Goal: Information Seeking & Learning: Compare options

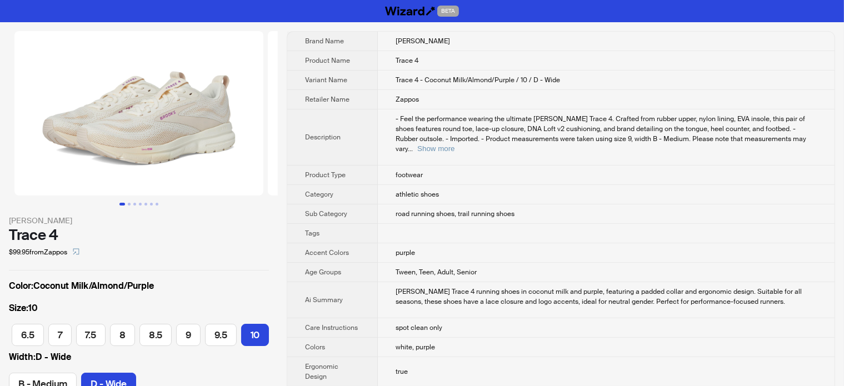
scroll to position [0, 228]
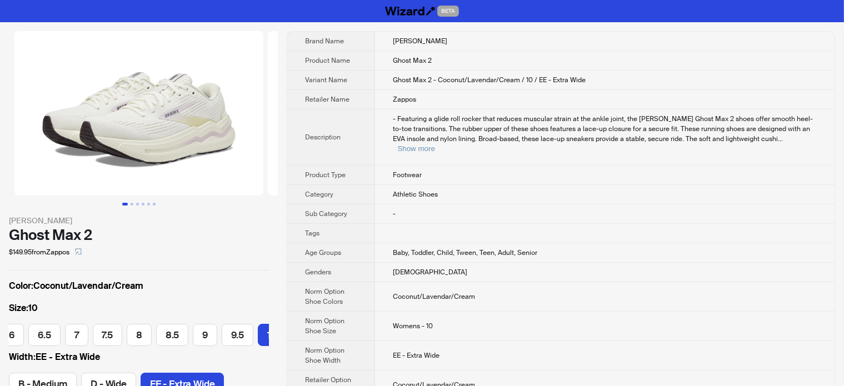
scroll to position [0, 228]
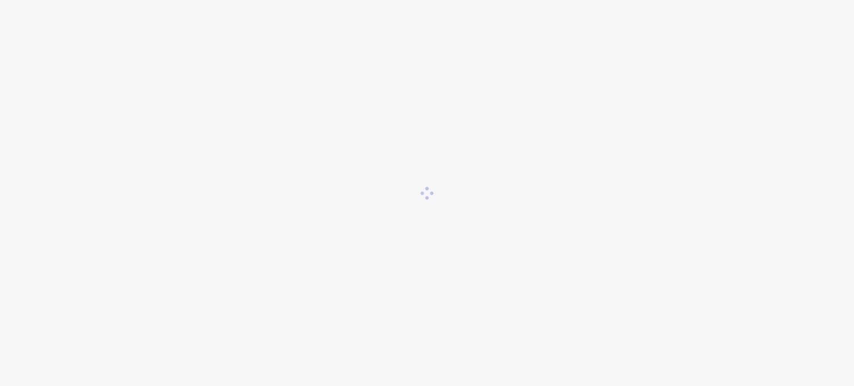
click at [74, 60] on div at bounding box center [427, 193] width 854 height 386
click at [108, 124] on div at bounding box center [427, 193] width 854 height 386
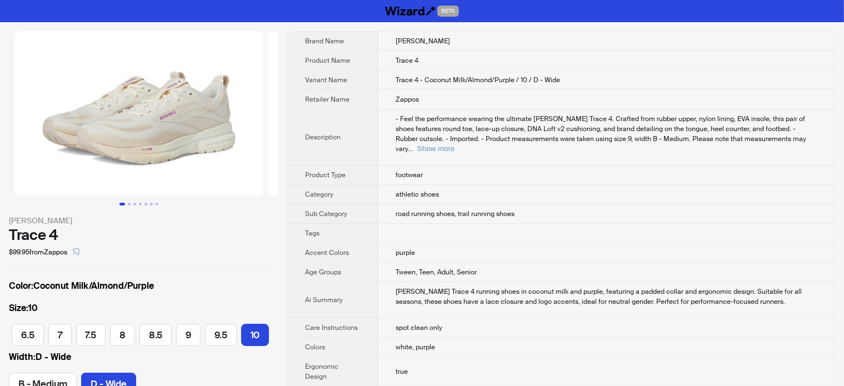
scroll to position [0, 228]
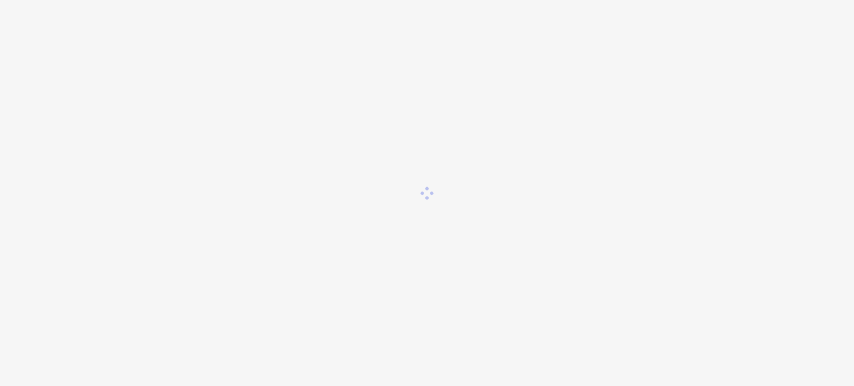
click at [114, 136] on div at bounding box center [427, 193] width 854 height 386
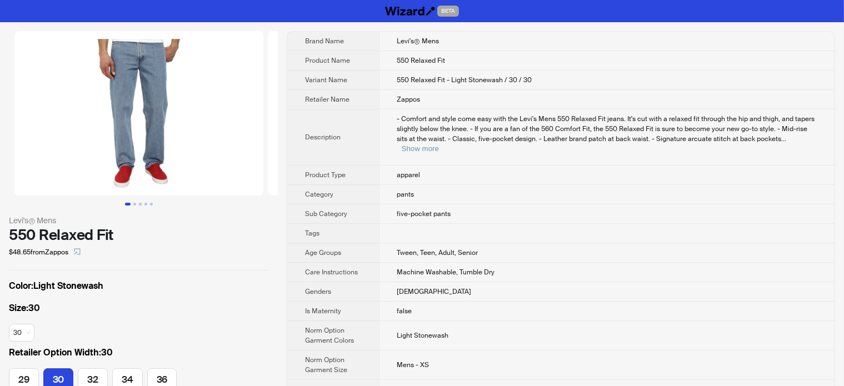
scroll to position [56, 0]
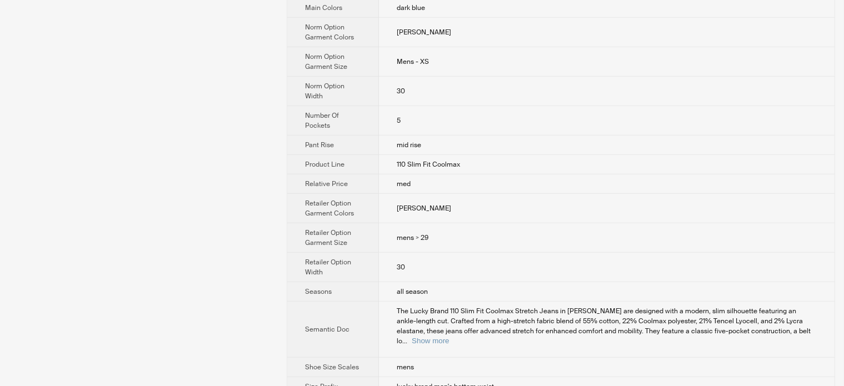
scroll to position [676, 0]
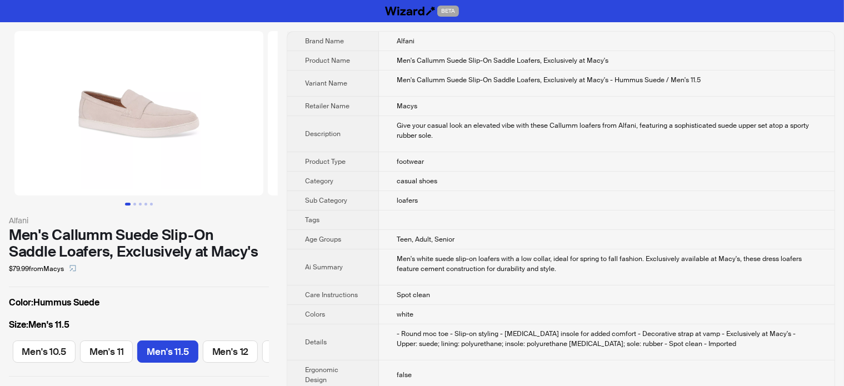
scroll to position [0, 461]
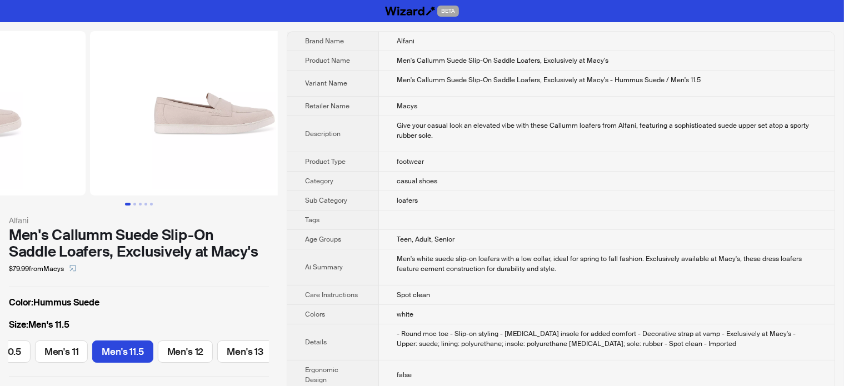
drag, startPoint x: 187, startPoint y: 146, endPoint x: 56, endPoint y: 149, distance: 130.7
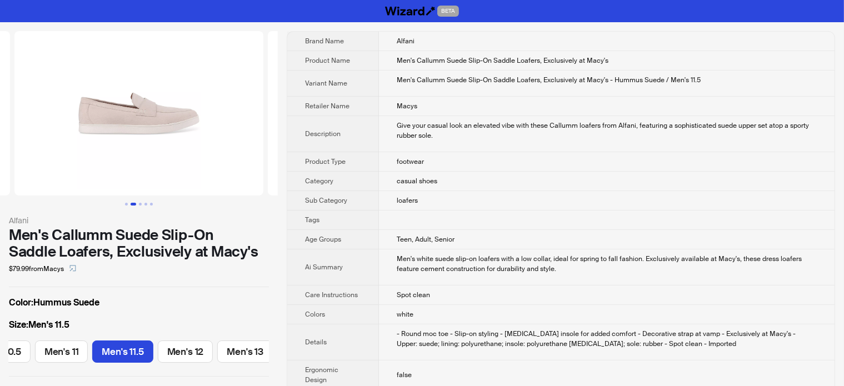
drag, startPoint x: 84, startPoint y: 147, endPoint x: 69, endPoint y: 147, distance: 15.0
click at [69, 147] on img at bounding box center [138, 113] width 249 height 165
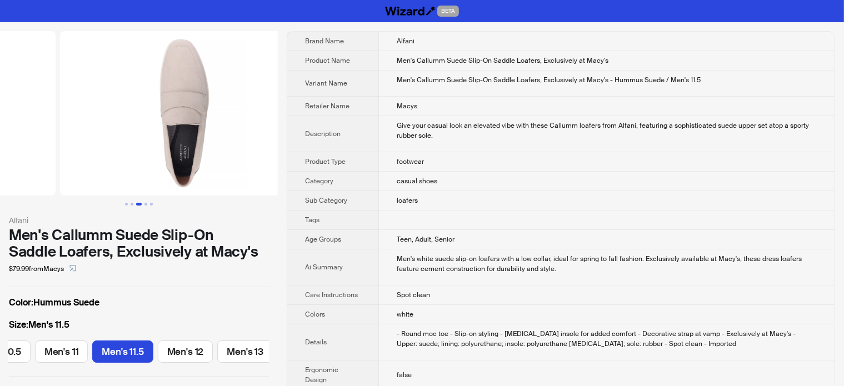
drag, startPoint x: 196, startPoint y: 158, endPoint x: 17, endPoint y: 147, distance: 178.8
click at [20, 147] on ul at bounding box center [139, 113] width 278 height 165
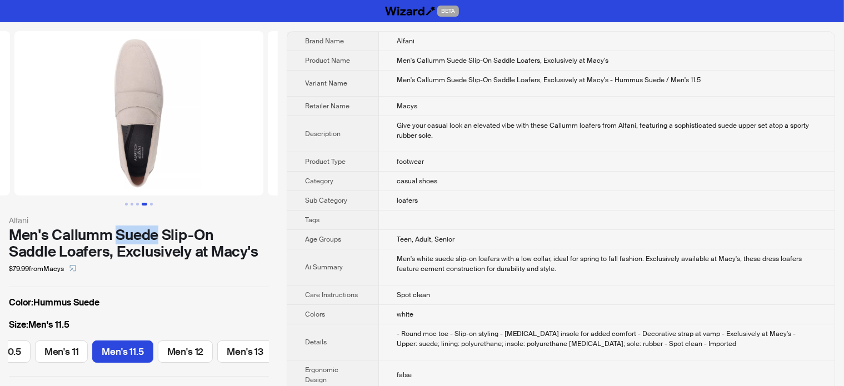
drag, startPoint x: 116, startPoint y: 231, endPoint x: 158, endPoint y: 231, distance: 41.7
click at [158, 231] on div "Men's Callumm Suede Slip-On Saddle Loafers, Exclusively at Macy's" at bounding box center [139, 243] width 260 height 33
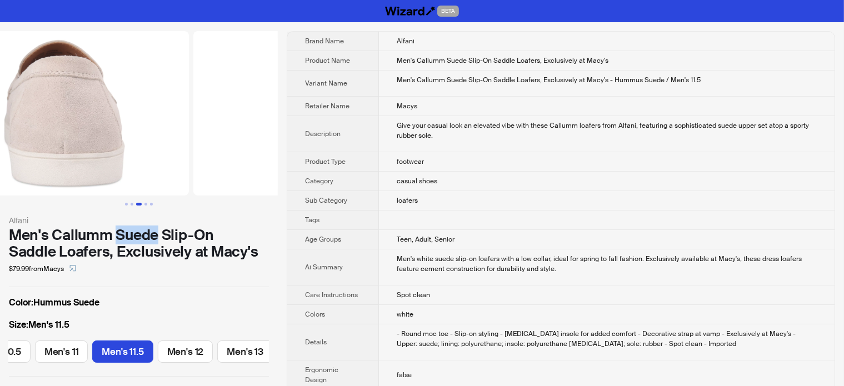
drag, startPoint x: 120, startPoint y: 169, endPoint x: 317, endPoint y: 144, distance: 198.9
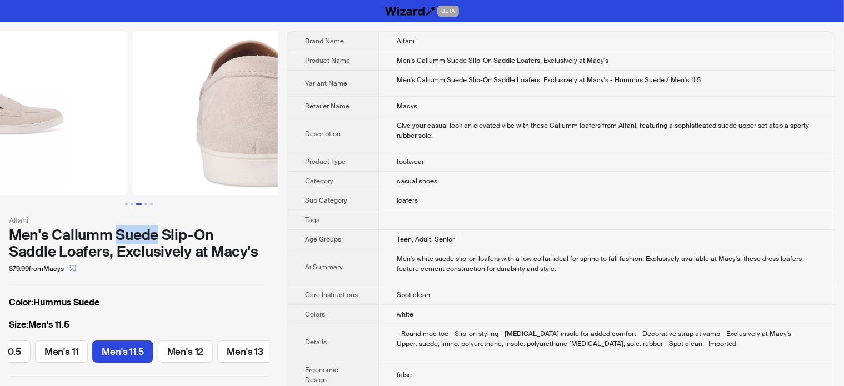
drag, startPoint x: 60, startPoint y: 140, endPoint x: 166, endPoint y: 128, distance: 106.9
click at [160, 130] on ul at bounding box center [139, 113] width 278 height 165
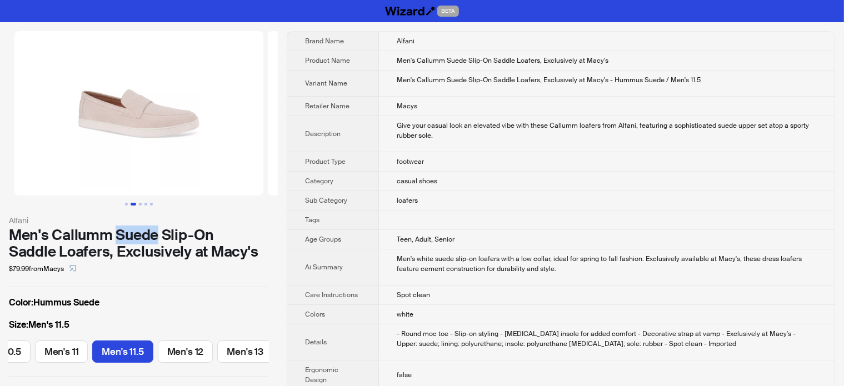
drag, startPoint x: 158, startPoint y: 156, endPoint x: 228, endPoint y: 155, distance: 70.0
click at [228, 155] on img at bounding box center [138, 113] width 249 height 165
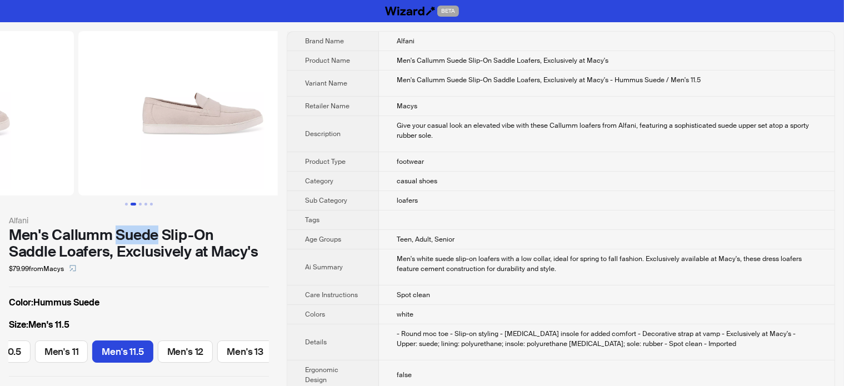
scroll to position [0, 24]
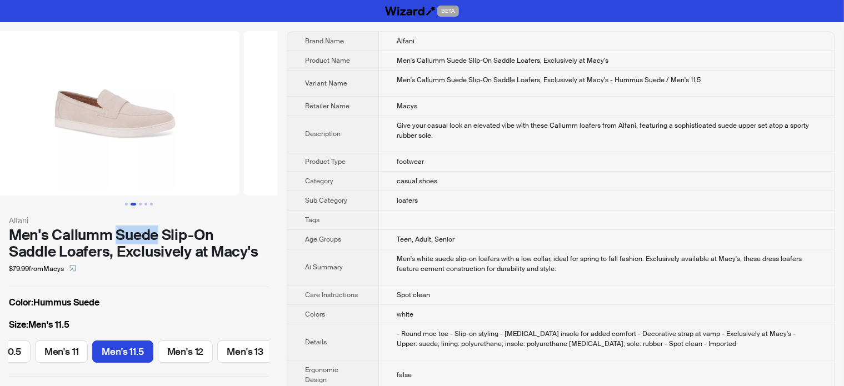
drag, startPoint x: 211, startPoint y: 127, endPoint x: 197, endPoint y: 137, distance: 17.9
click at [197, 137] on img at bounding box center [115, 113] width 249 height 165
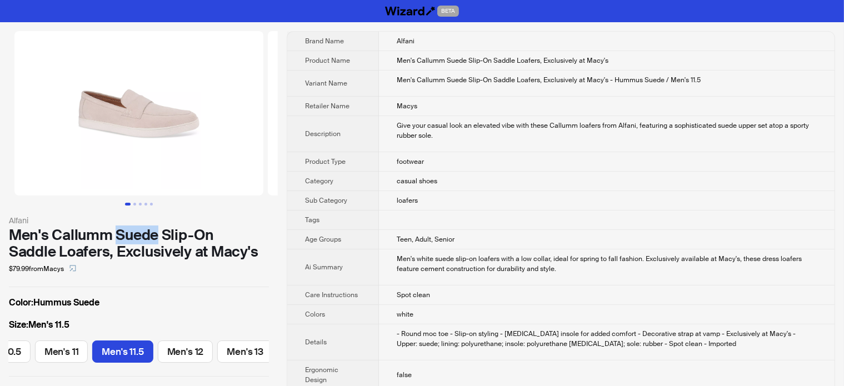
drag, startPoint x: 90, startPoint y: 114, endPoint x: 188, endPoint y: 136, distance: 100.3
click at [138, 136] on img at bounding box center [138, 113] width 249 height 165
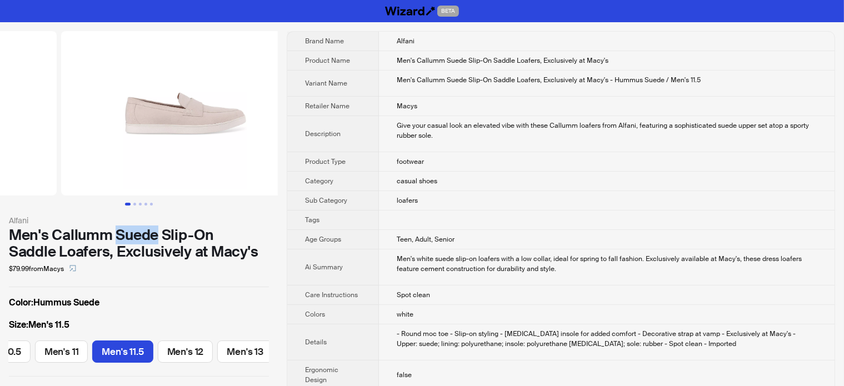
drag, startPoint x: 218, startPoint y: 128, endPoint x: 51, endPoint y: 146, distance: 167.7
click at [56, 145] on ul at bounding box center [139, 113] width 278 height 165
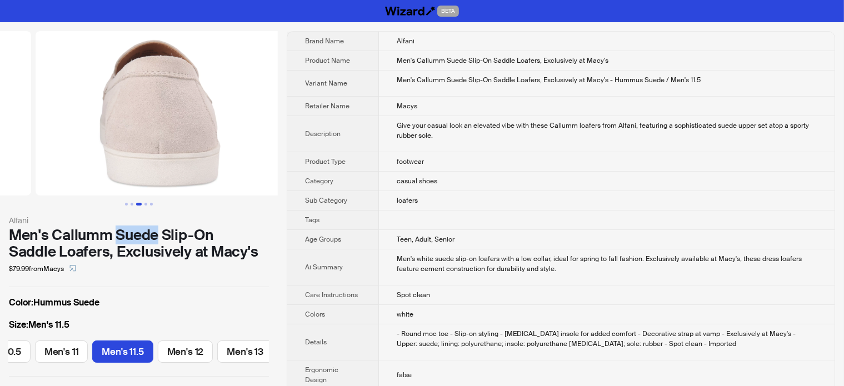
drag, startPoint x: 204, startPoint y: 111, endPoint x: 50, endPoint y: 157, distance: 160.7
click at [50, 155] on ul at bounding box center [139, 113] width 278 height 165
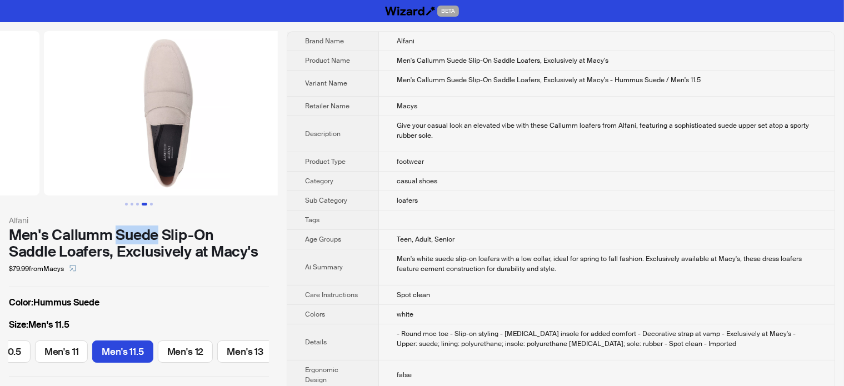
drag, startPoint x: 196, startPoint y: 123, endPoint x: 44, endPoint y: 180, distance: 162.0
click at [45, 180] on ul at bounding box center [139, 113] width 278 height 165
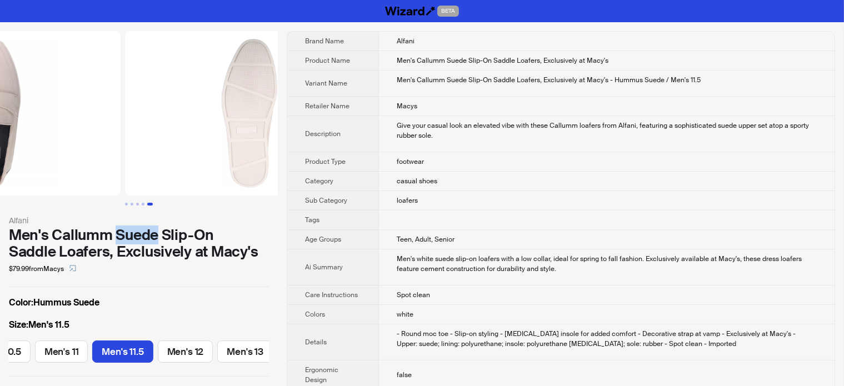
drag, startPoint x: 164, startPoint y: 111, endPoint x: 82, endPoint y: 167, distance: 99.1
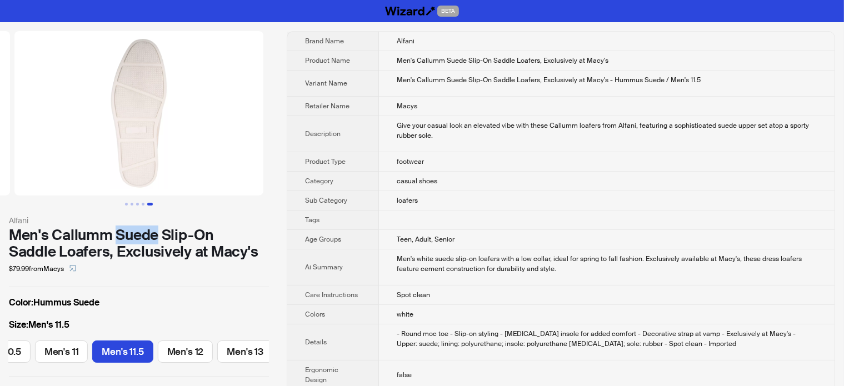
drag, startPoint x: 80, startPoint y: 167, endPoint x: 191, endPoint y: 167, distance: 111.2
click at [108, 167] on img at bounding box center [138, 113] width 249 height 165
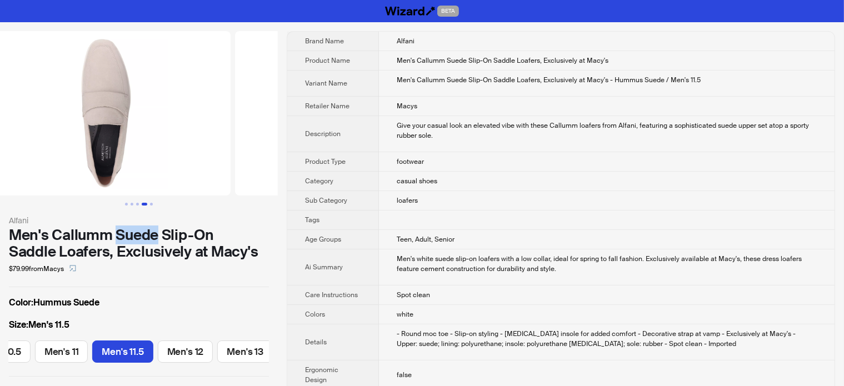
drag, startPoint x: 191, startPoint y: 167, endPoint x: 280, endPoint y: 146, distance: 90.9
click at [268, 153] on img at bounding box center [360, 113] width 249 height 165
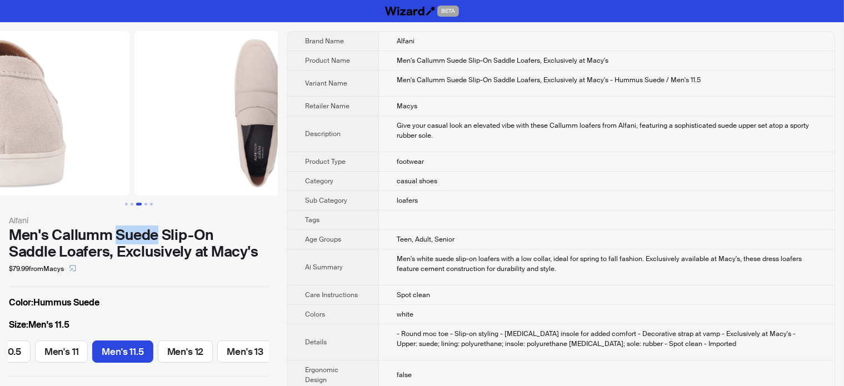
drag, startPoint x: 111, startPoint y: 93, endPoint x: 195, endPoint y: 93, distance: 83.9
click at [195, 93] on img at bounding box center [259, 113] width 249 height 165
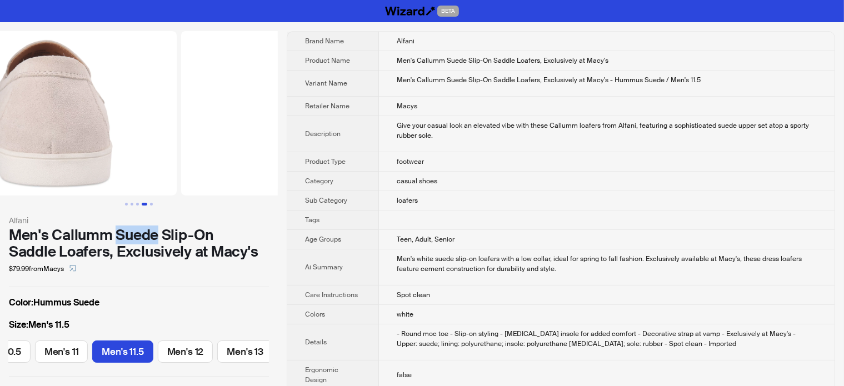
drag, startPoint x: 127, startPoint y: 103, endPoint x: 256, endPoint y: 126, distance: 131.5
click at [255, 126] on img at bounding box center [305, 113] width 249 height 165
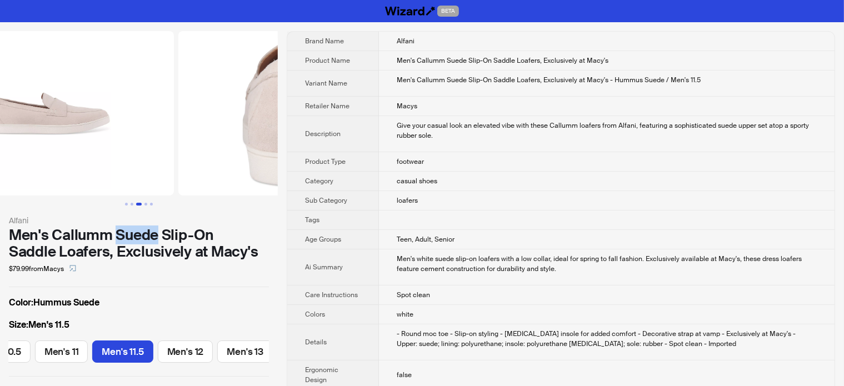
drag, startPoint x: 119, startPoint y: 104, endPoint x: 225, endPoint y: 103, distance: 105.6
click at [222, 103] on img at bounding box center [302, 113] width 249 height 165
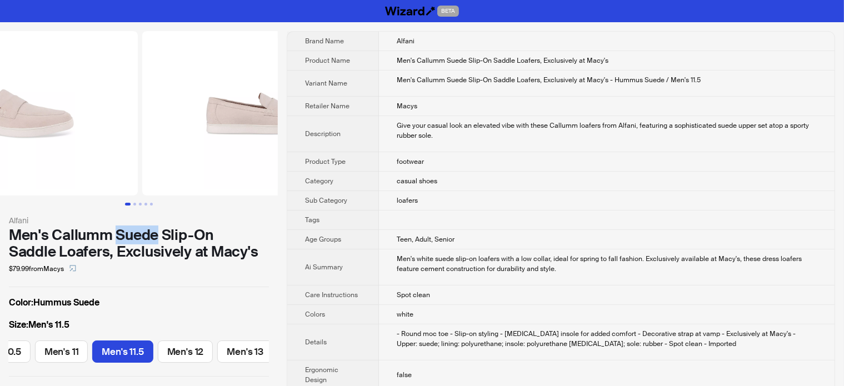
drag, startPoint x: 107, startPoint y: 112, endPoint x: 129, endPoint y: 117, distance: 22.8
click at [189, 117] on img at bounding box center [266, 113] width 249 height 165
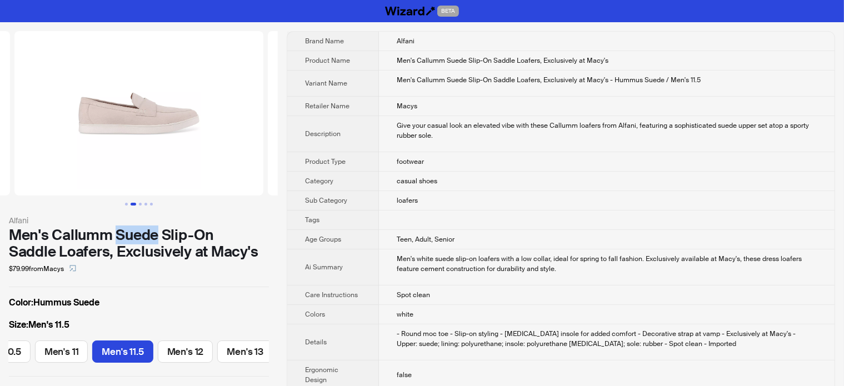
click at [145, 132] on img at bounding box center [138, 113] width 249 height 165
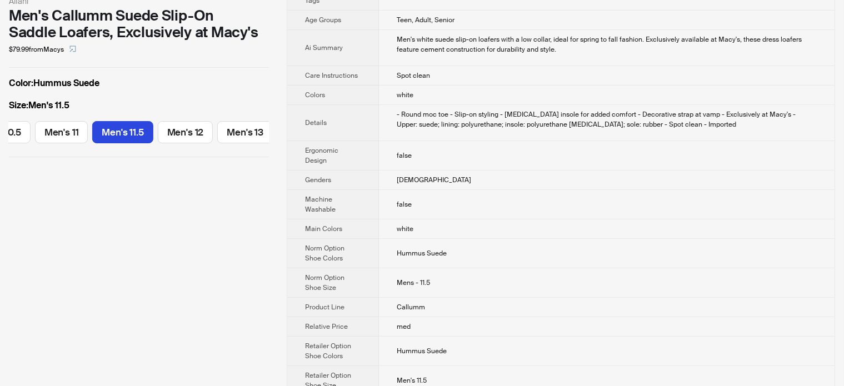
scroll to position [222, 0]
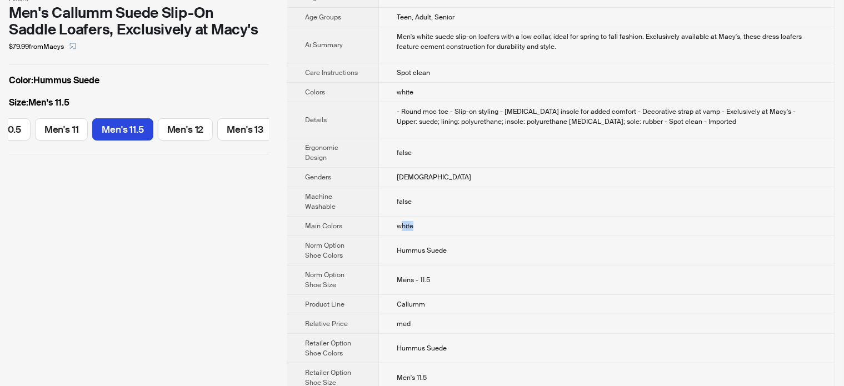
drag, startPoint x: 397, startPoint y: 223, endPoint x: 432, endPoint y: 224, distance: 35.0
click at [432, 224] on td "white" at bounding box center [607, 226] width 456 height 19
drag, startPoint x: 400, startPoint y: 241, endPoint x: 465, endPoint y: 255, distance: 66.4
click at [465, 255] on td "Hummus Suede" at bounding box center [607, 250] width 456 height 29
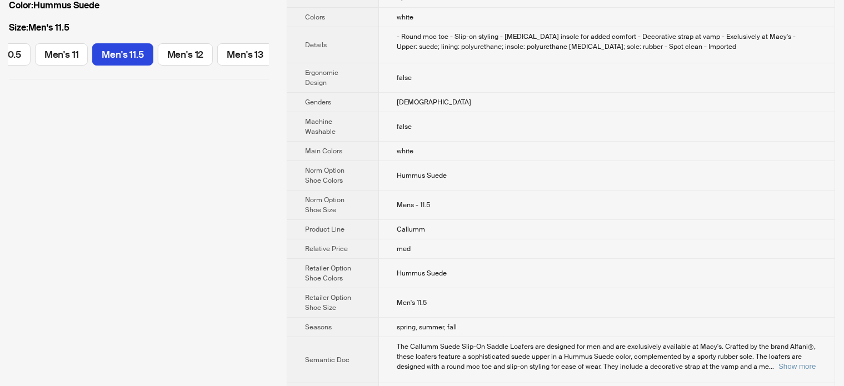
scroll to position [278, 0]
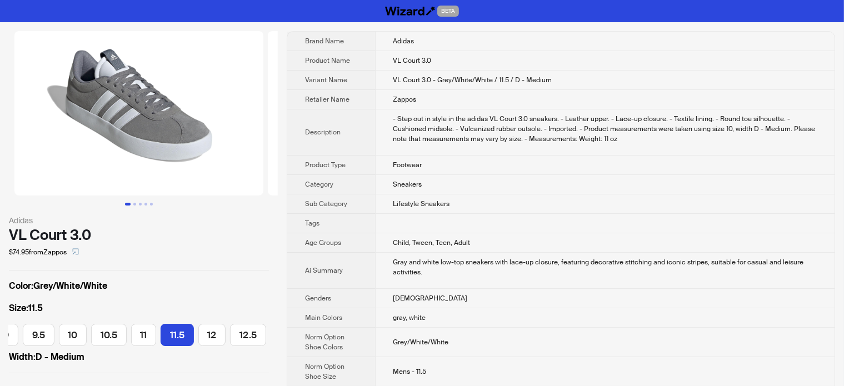
scroll to position [0, 433]
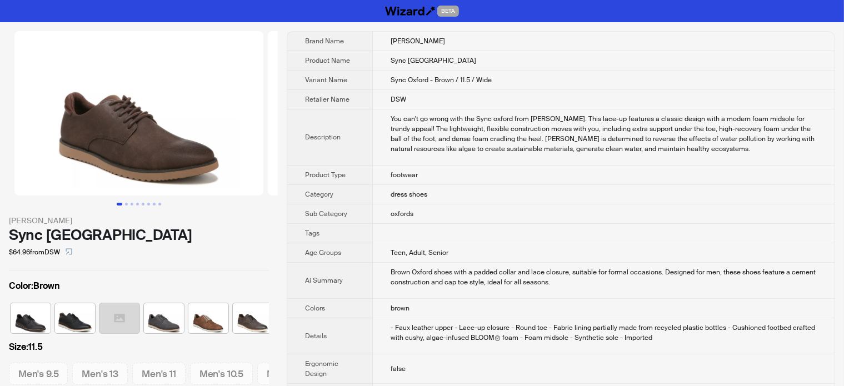
scroll to position [0, 51]
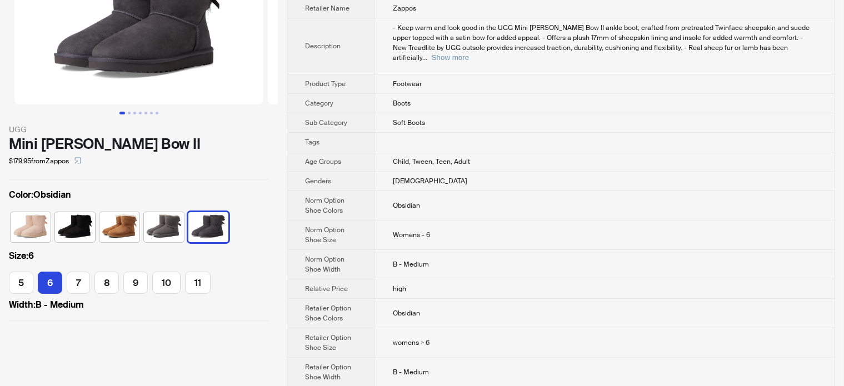
scroll to position [111, 0]
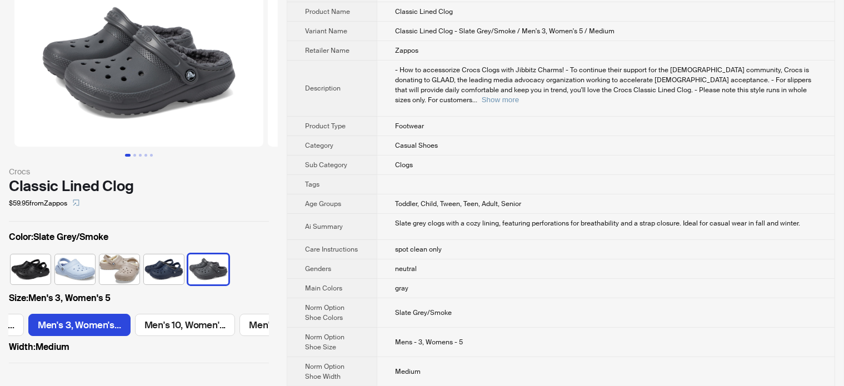
scroll to position [111, 0]
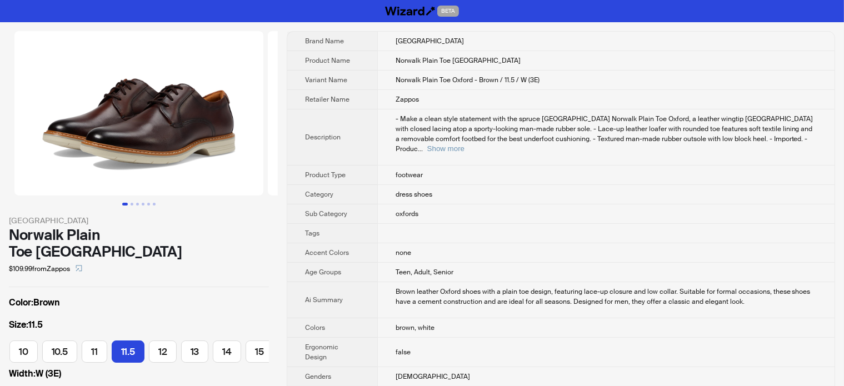
scroll to position [0, 226]
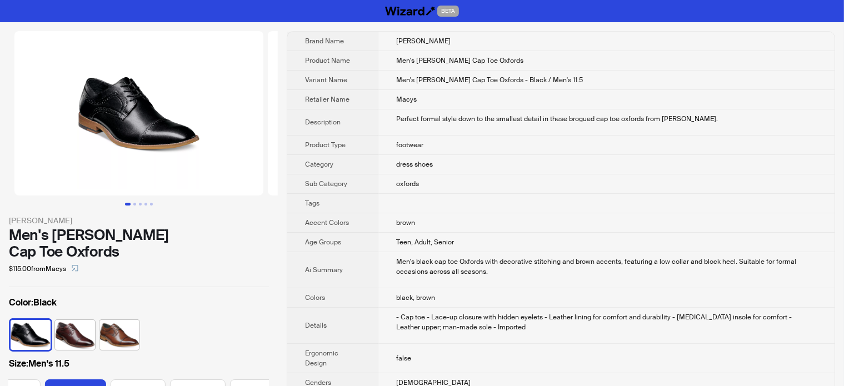
scroll to position [0, 525]
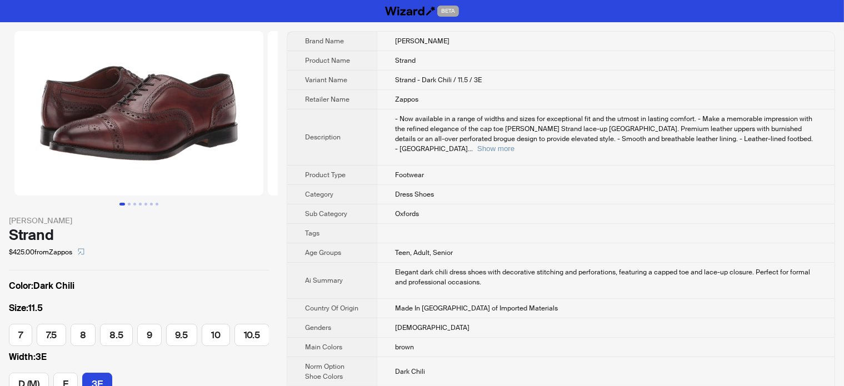
scroll to position [0, 162]
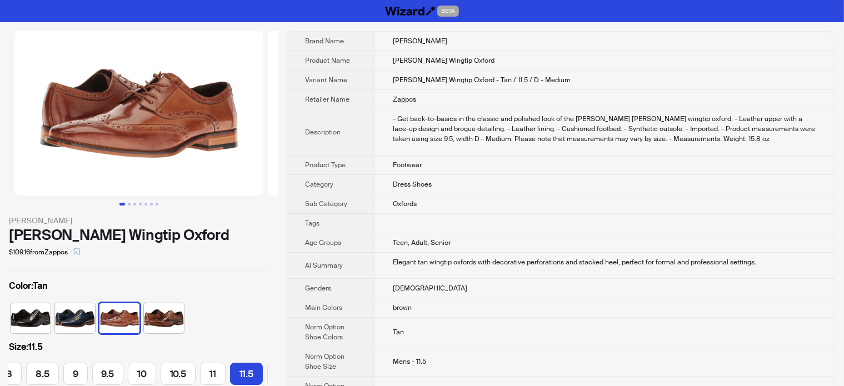
scroll to position [0, 194]
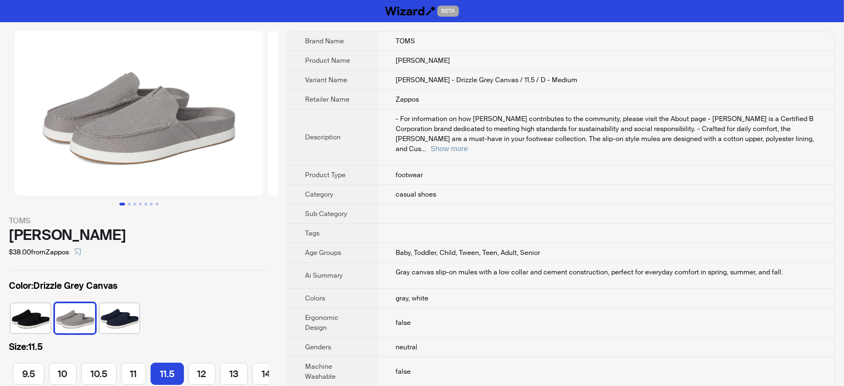
scroll to position [0, 128]
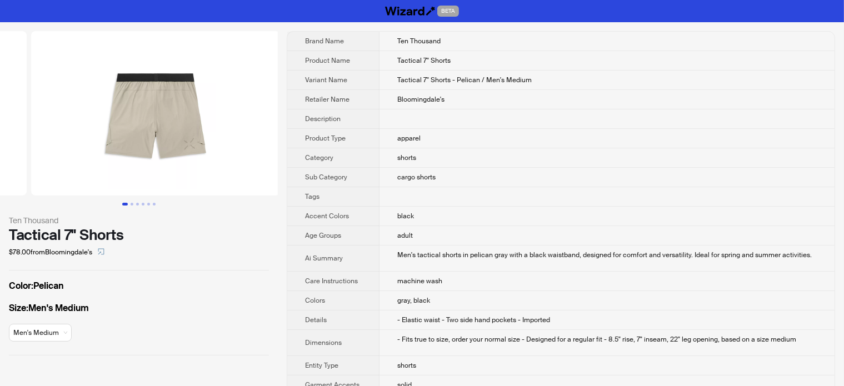
drag, startPoint x: 195, startPoint y: 135, endPoint x: 10, endPoint y: 169, distance: 187.6
click at [11, 169] on ul at bounding box center [139, 113] width 278 height 165
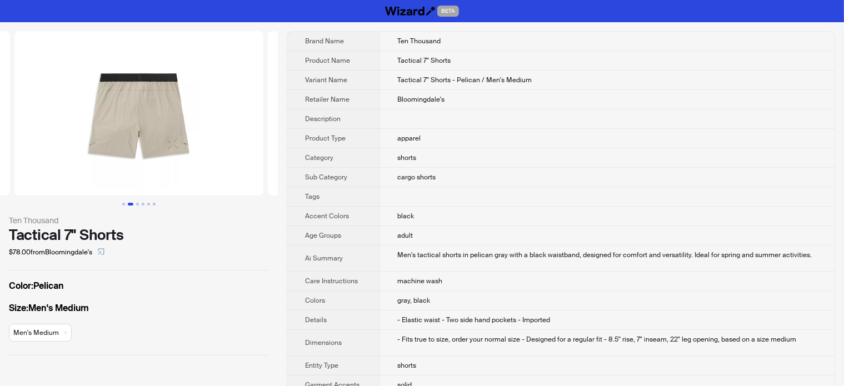
click at [32, 152] on img at bounding box center [138, 113] width 249 height 165
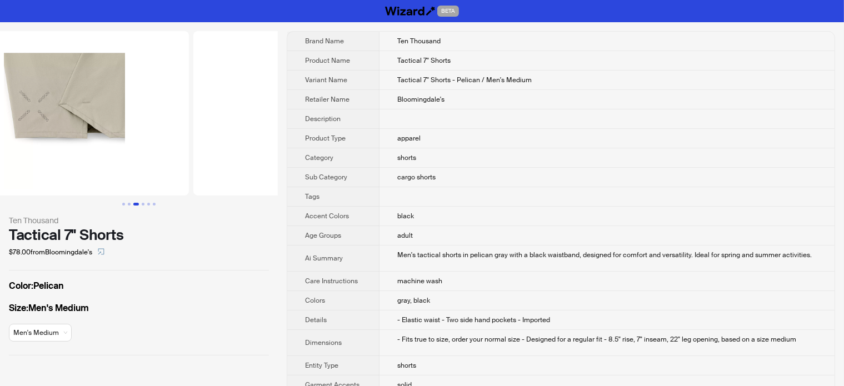
drag, startPoint x: 235, startPoint y: 136, endPoint x: 103, endPoint y: 137, distance: 131.7
click at [103, 137] on ul at bounding box center [139, 113] width 278 height 165
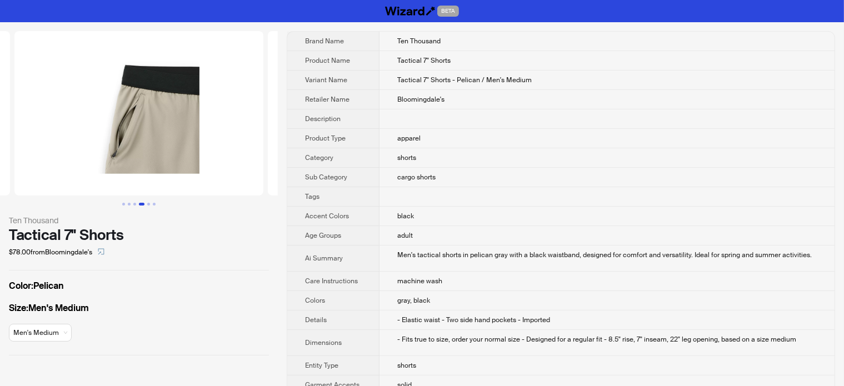
drag, startPoint x: 183, startPoint y: 148, endPoint x: 41, endPoint y: 163, distance: 143.1
click at [41, 163] on img at bounding box center [138, 113] width 249 height 165
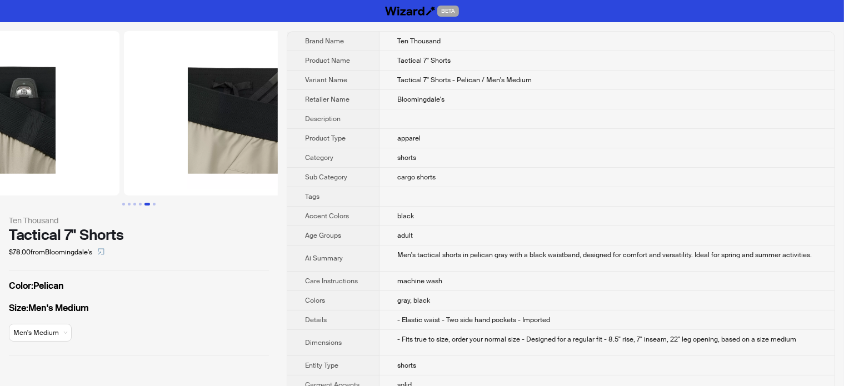
drag, startPoint x: 186, startPoint y: 153, endPoint x: 71, endPoint y: 152, distance: 115.1
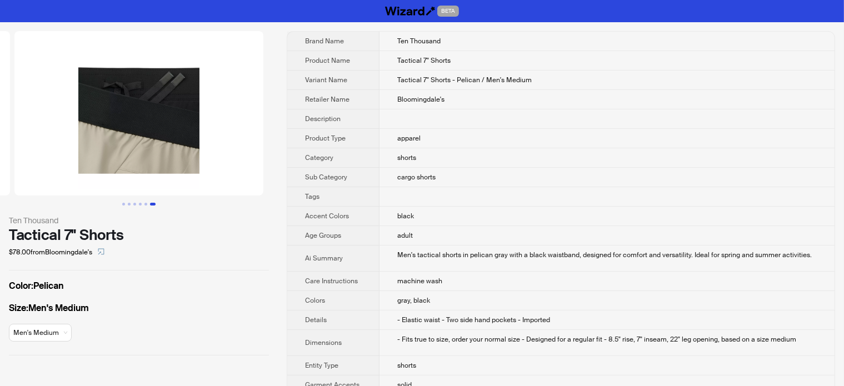
scroll to position [331, 0]
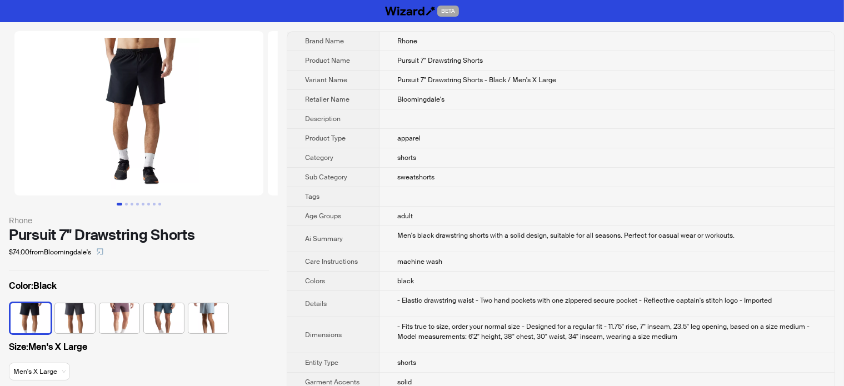
scroll to position [298, 0]
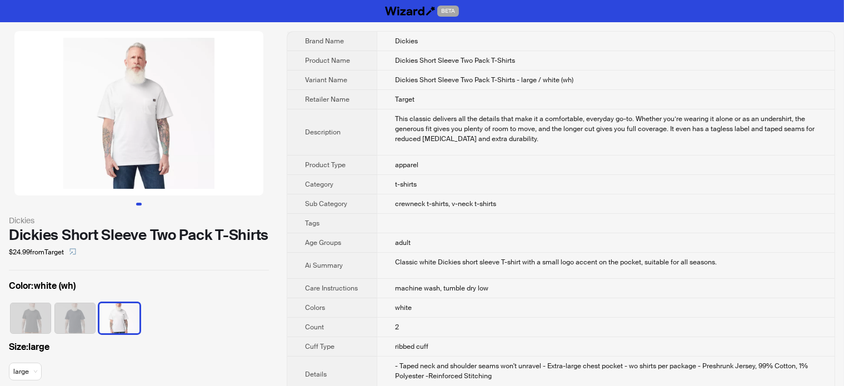
drag, startPoint x: 122, startPoint y: 155, endPoint x: 0, endPoint y: 160, distance: 122.4
click at [0, 157] on li at bounding box center [139, 113] width 278 height 165
drag, startPoint x: 202, startPoint y: 133, endPoint x: 76, endPoint y: 137, distance: 126.2
click at [78, 131] on img at bounding box center [138, 113] width 249 height 165
click at [100, 139] on img at bounding box center [138, 113] width 249 height 165
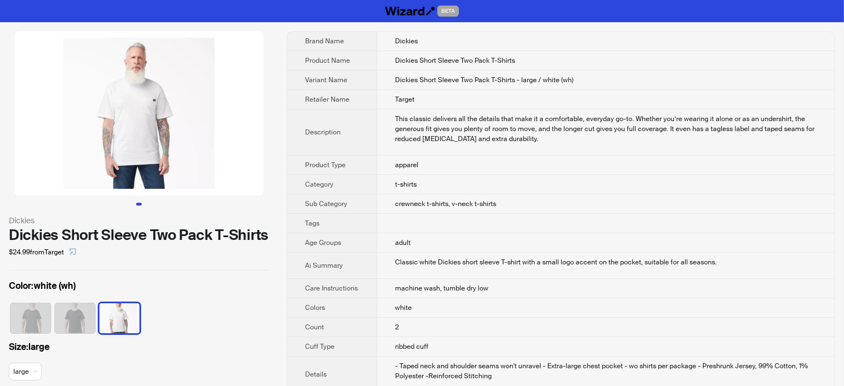
drag, startPoint x: 112, startPoint y: 140, endPoint x: 210, endPoint y: 97, distance: 106.6
click at [173, 133] on img at bounding box center [138, 113] width 249 height 165
click at [131, 245] on div "$24.99 from Target" at bounding box center [139, 252] width 260 height 18
click at [131, 246] on div "$24.99 from Target" at bounding box center [139, 252] width 260 height 18
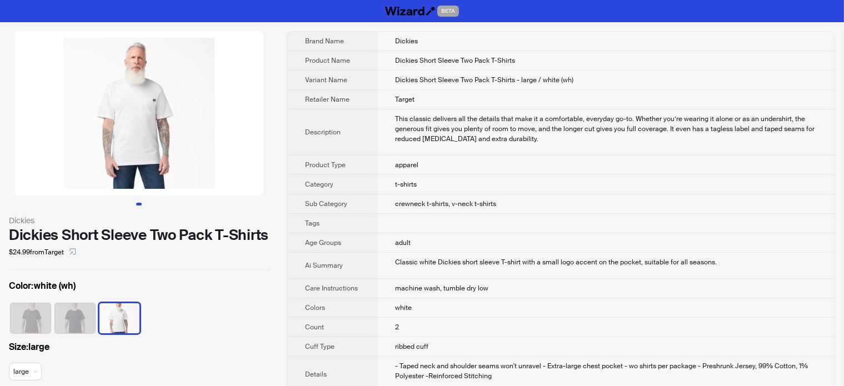
click at [131, 237] on div "Dickies Short Sleeve Two Pack T-Shirts" at bounding box center [139, 235] width 260 height 17
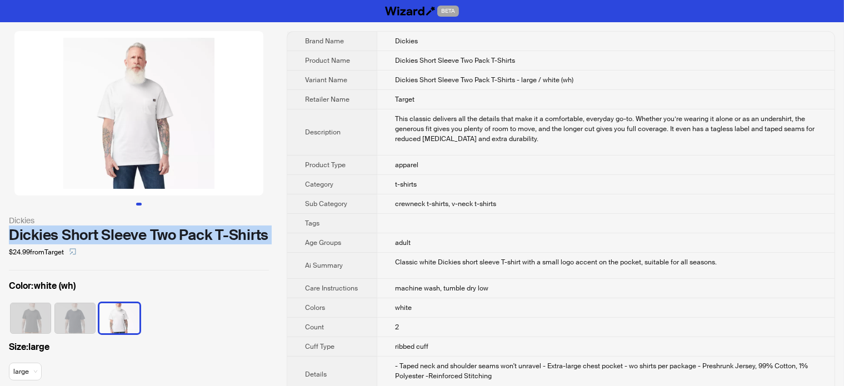
click at [131, 237] on div "Dickies Short Sleeve Two Pack T-Shirts" at bounding box center [139, 235] width 260 height 17
copy div "Dickies Short Sleeve Two Pack T-Shirts"
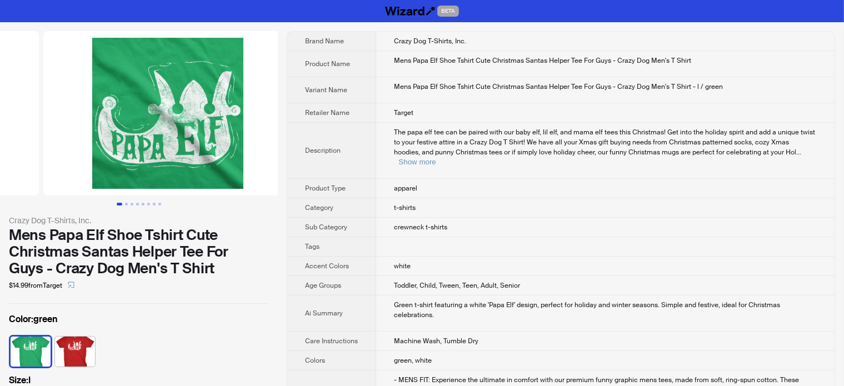
drag, startPoint x: 150, startPoint y: 145, endPoint x: 0, endPoint y: 160, distance: 150.8
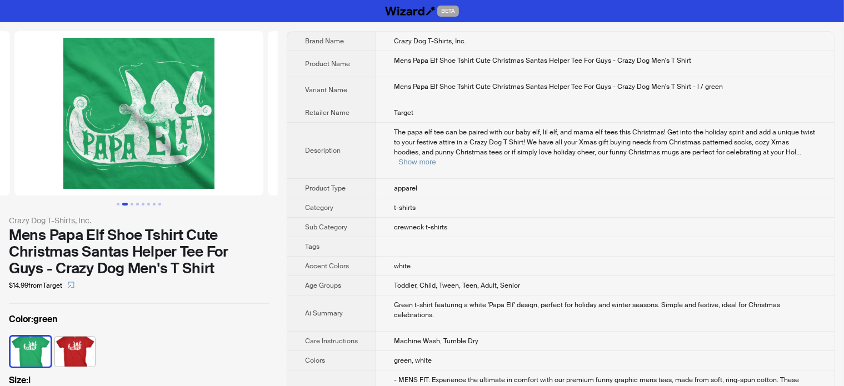
drag, startPoint x: 158, startPoint y: 141, endPoint x: 44, endPoint y: 142, distance: 113.4
click at [48, 141] on img at bounding box center [138, 113] width 249 height 165
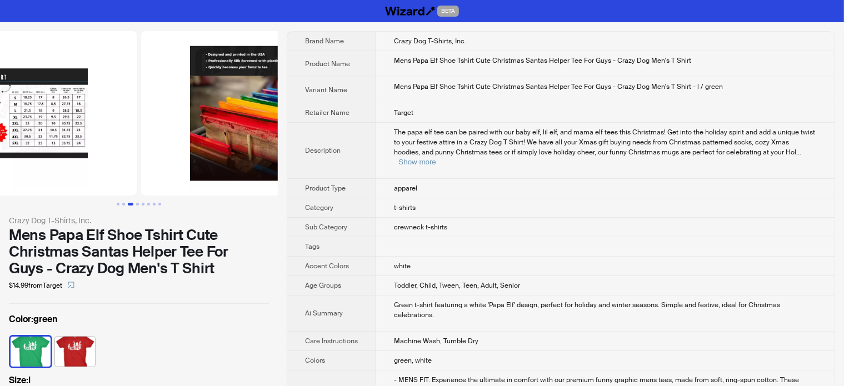
drag, startPoint x: 180, startPoint y: 142, endPoint x: 66, endPoint y: 140, distance: 114.5
click at [67, 140] on img at bounding box center [12, 113] width 249 height 165
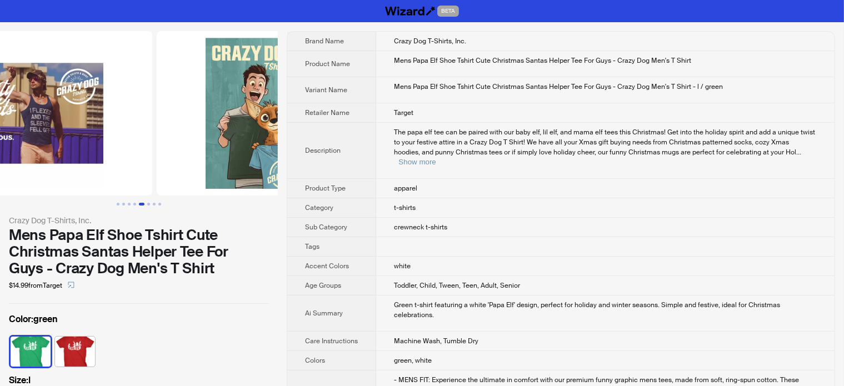
drag, startPoint x: 176, startPoint y: 154, endPoint x: 86, endPoint y: 153, distance: 90.0
click at [92, 153] on img at bounding box center [27, 113] width 249 height 165
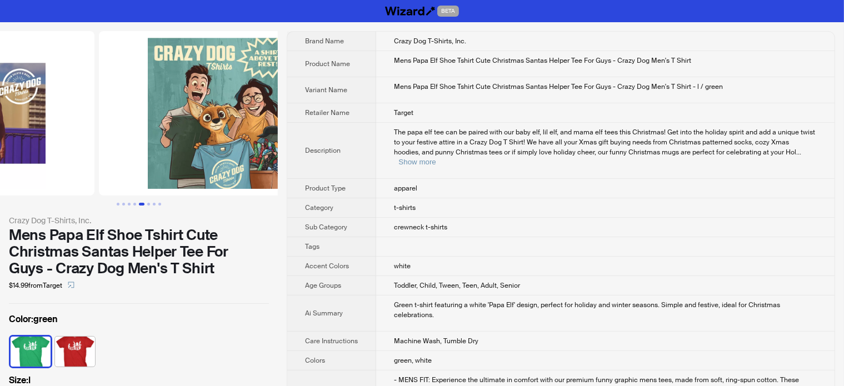
drag, startPoint x: 155, startPoint y: 126, endPoint x: 69, endPoint y: 137, distance: 86.4
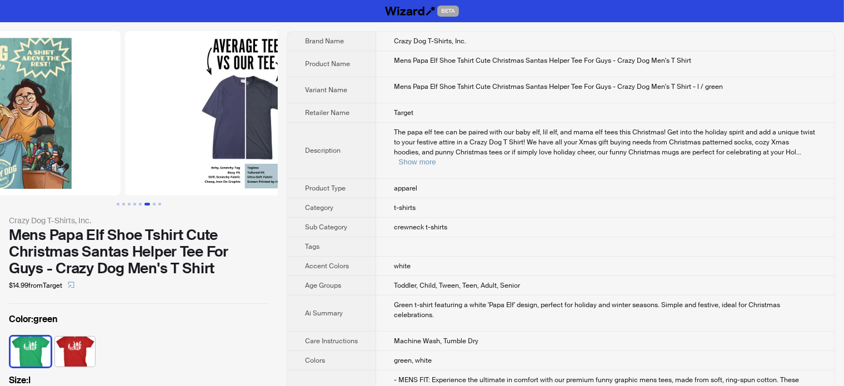
drag, startPoint x: 200, startPoint y: 131, endPoint x: 71, endPoint y: 142, distance: 128.9
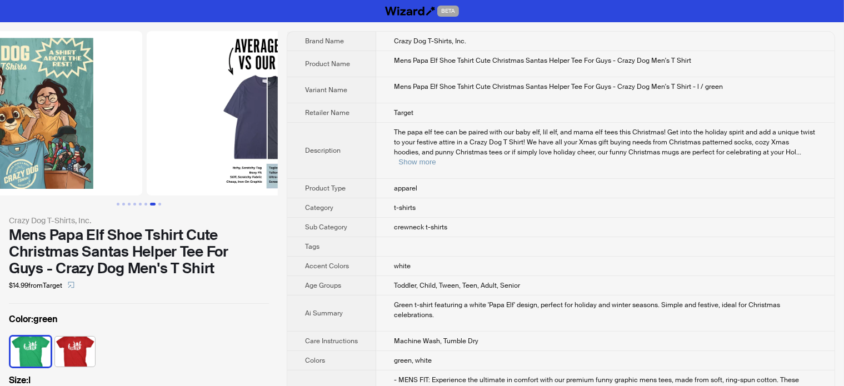
drag, startPoint x: 139, startPoint y: 133, endPoint x: 229, endPoint y: 126, distance: 90.3
click at [229, 127] on img at bounding box center [271, 113] width 249 height 165
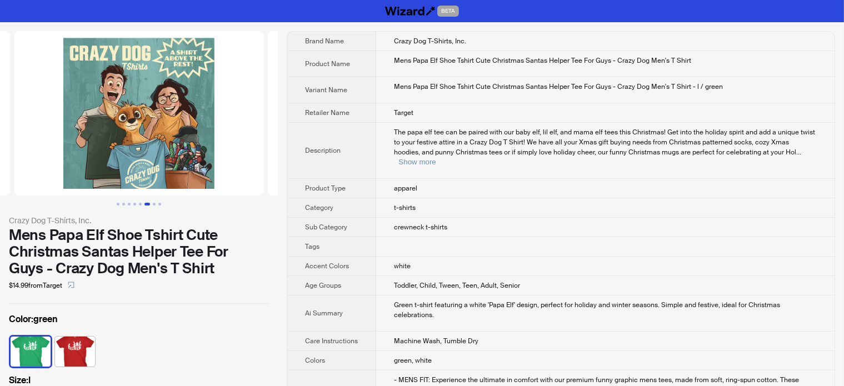
drag, startPoint x: 122, startPoint y: 137, endPoint x: 130, endPoint y: 137, distance: 7.2
click at [126, 137] on img at bounding box center [138, 113] width 249 height 165
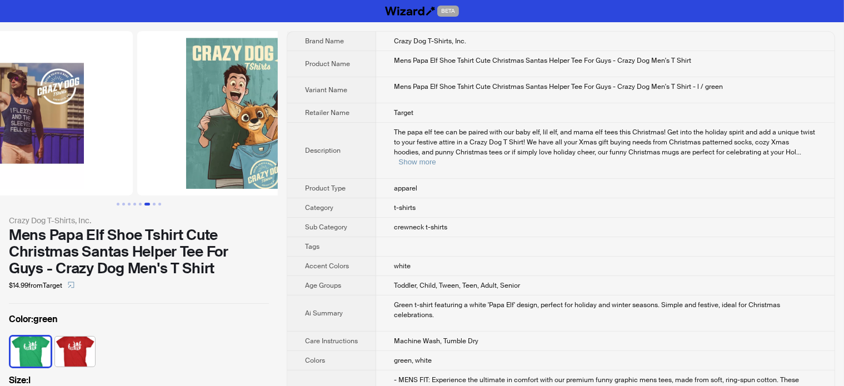
click at [226, 122] on img at bounding box center [261, 113] width 249 height 165
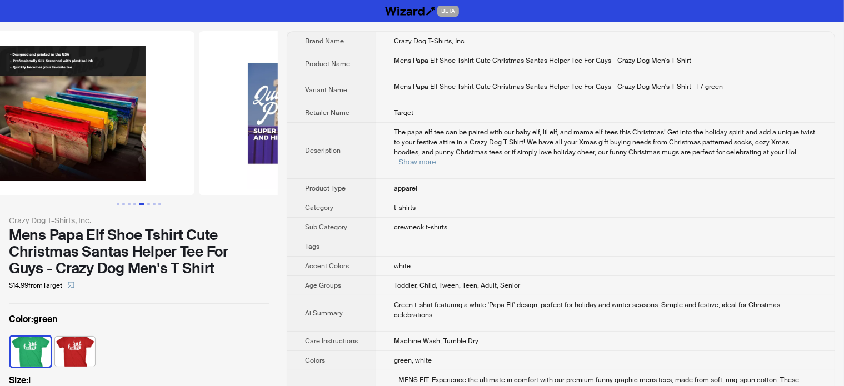
drag, startPoint x: 191, startPoint y: 132, endPoint x: 262, endPoint y: 127, distance: 70.8
click at [262, 127] on img at bounding box center [323, 113] width 249 height 165
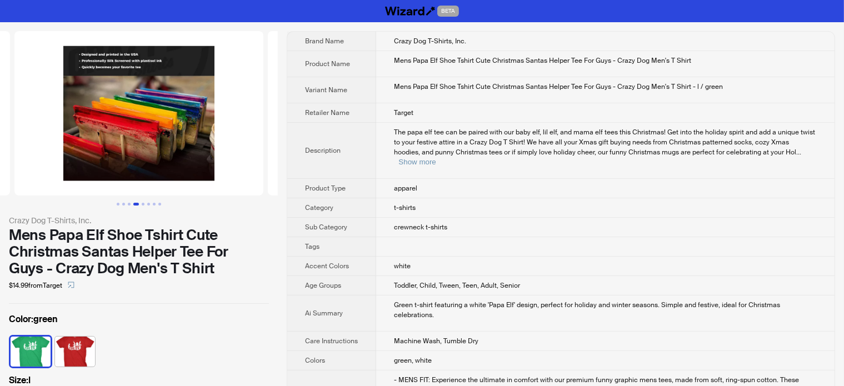
drag, startPoint x: 135, startPoint y: 137, endPoint x: 291, endPoint y: 2, distance: 206.9
click at [249, 122] on img at bounding box center [138, 113] width 249 height 165
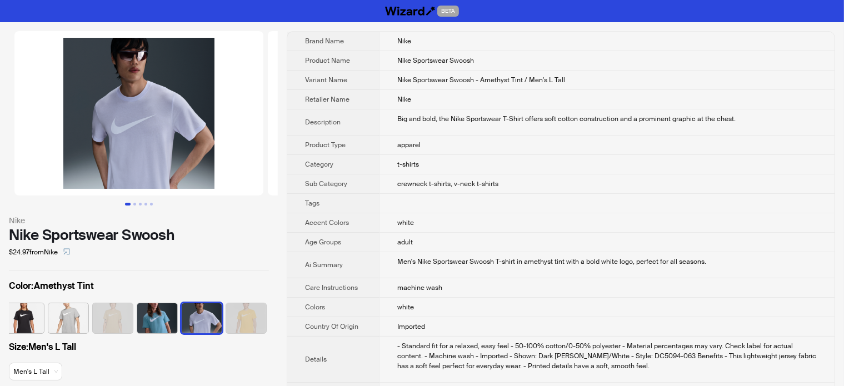
drag, startPoint x: 195, startPoint y: 138, endPoint x: 20, endPoint y: 151, distance: 175.6
click at [20, 151] on ul at bounding box center [139, 113] width 278 height 165
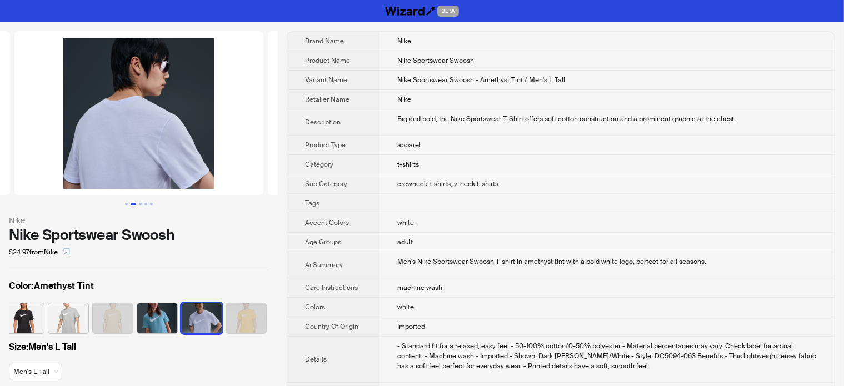
click at [21, 149] on ul at bounding box center [139, 113] width 278 height 165
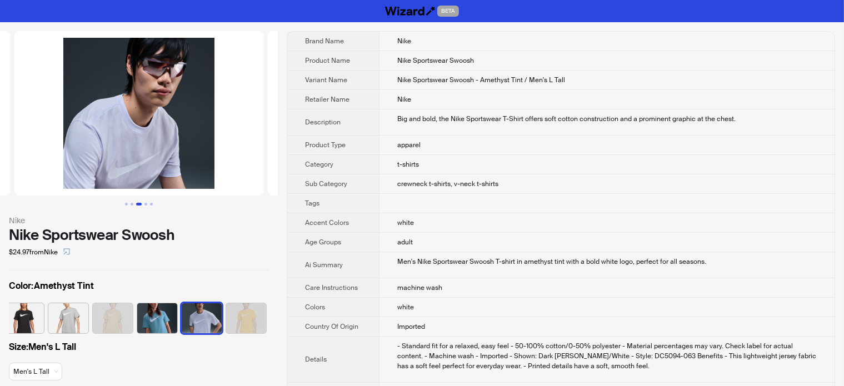
drag, startPoint x: 196, startPoint y: 151, endPoint x: 34, endPoint y: 149, distance: 161.8
click at [36, 148] on ul at bounding box center [139, 113] width 278 height 165
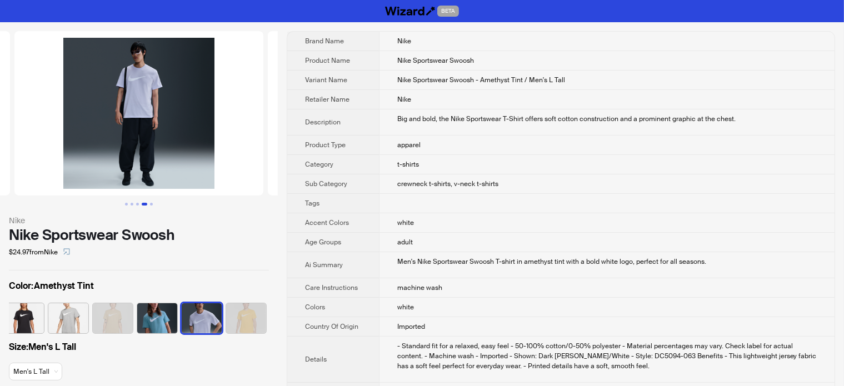
drag, startPoint x: 167, startPoint y: 151, endPoint x: 89, endPoint y: 148, distance: 78.4
click at [14, 171] on img at bounding box center [138, 113] width 249 height 165
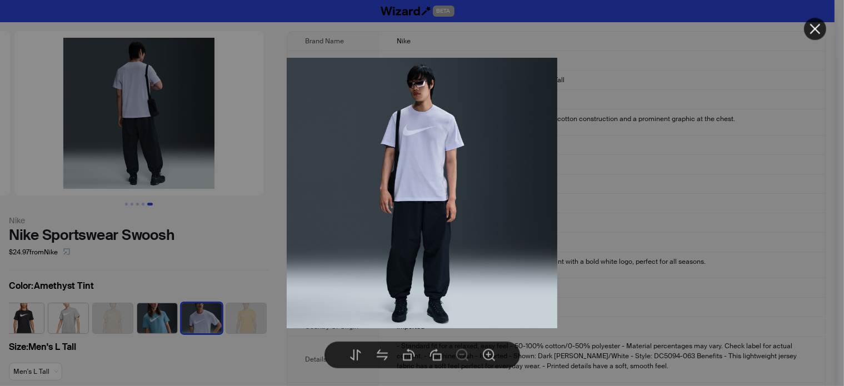
drag, startPoint x: 142, startPoint y: 164, endPoint x: 340, endPoint y: 46, distance: 230.8
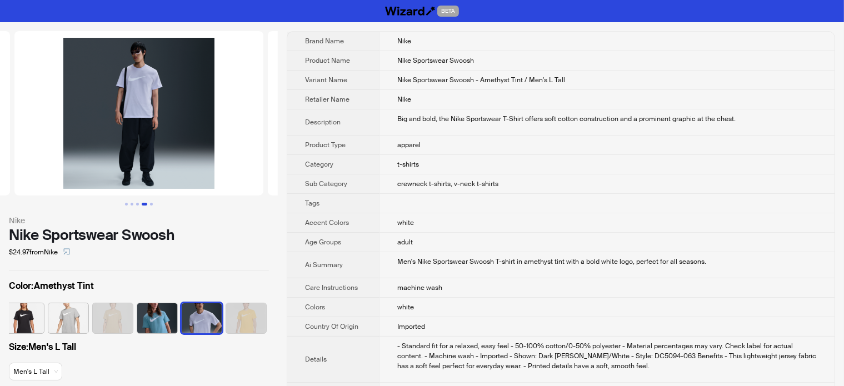
click at [131, 236] on div "Nike Sportswear Swoosh" at bounding box center [139, 235] width 260 height 17
copy div "Nike Sportswear Swoosh"
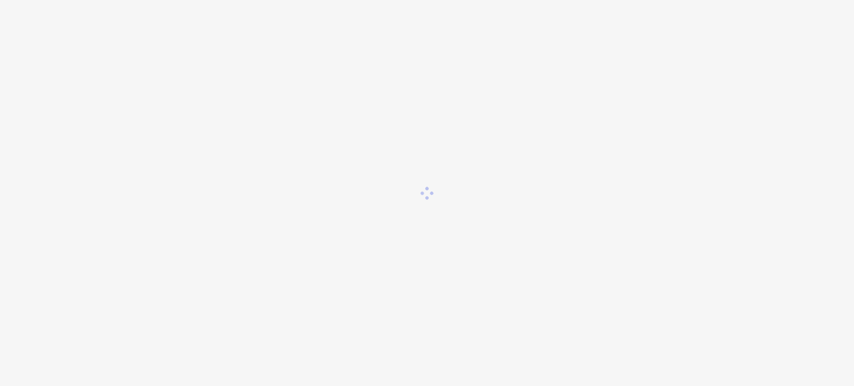
click at [0, 191] on div at bounding box center [427, 193] width 854 height 386
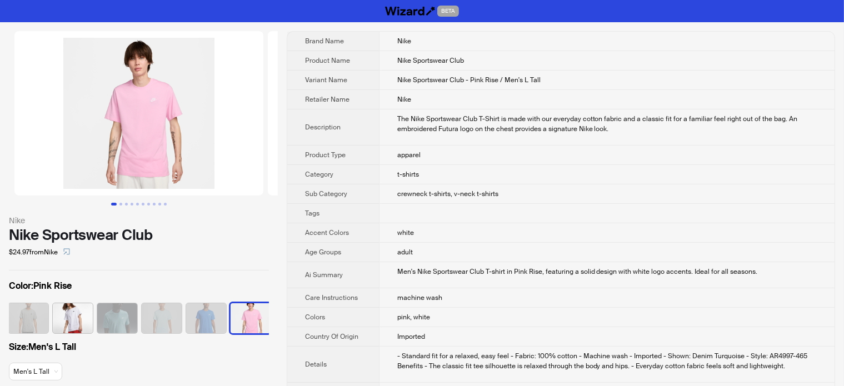
scroll to position [0, 229]
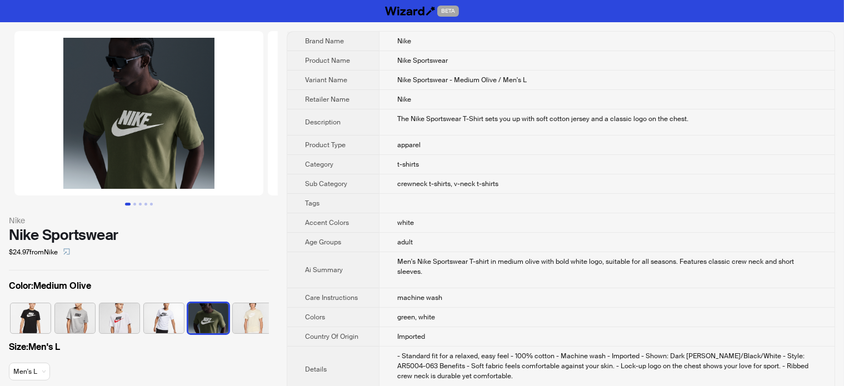
scroll to position [0, 140]
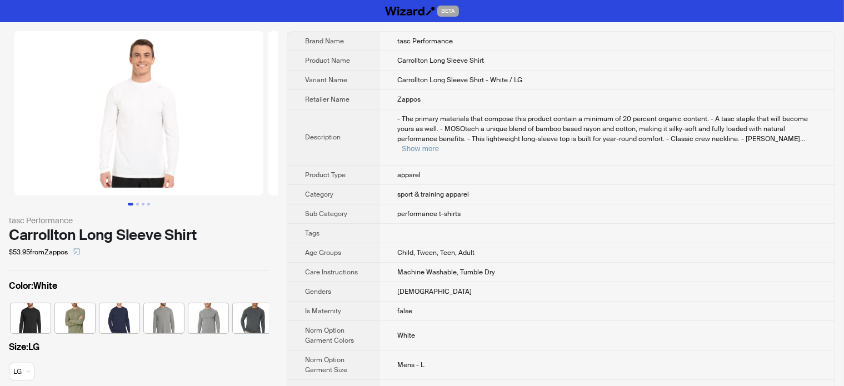
scroll to position [0, 51]
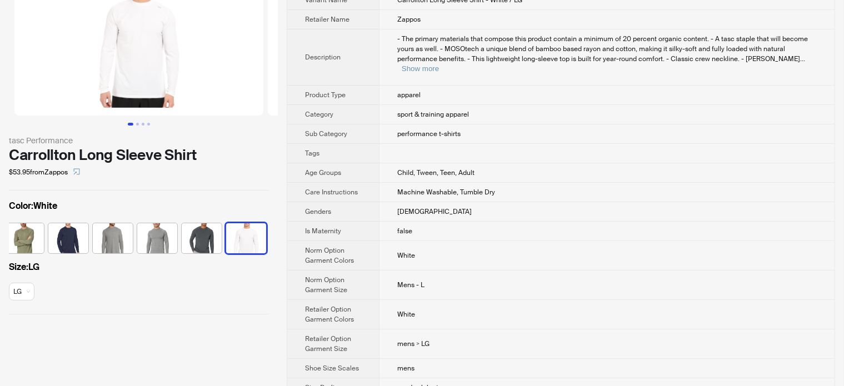
scroll to position [89, 0]
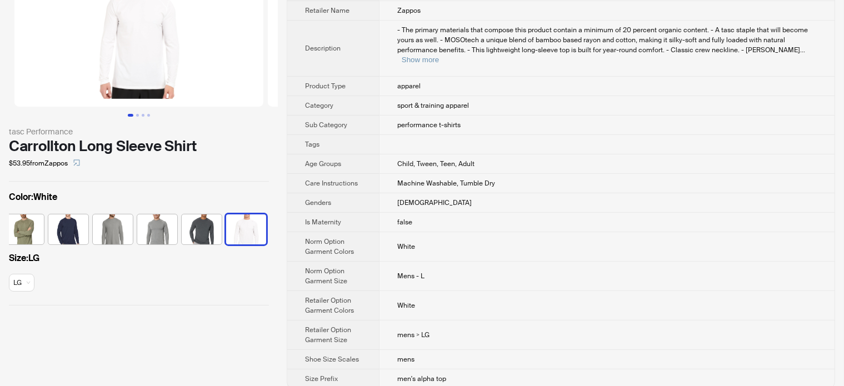
click at [803, 43] on div "- The primary materials that compose this product contain a minimum of 20 perce…" at bounding box center [607, 45] width 420 height 40
click at [439, 56] on button "Show more" at bounding box center [420, 60] width 37 height 8
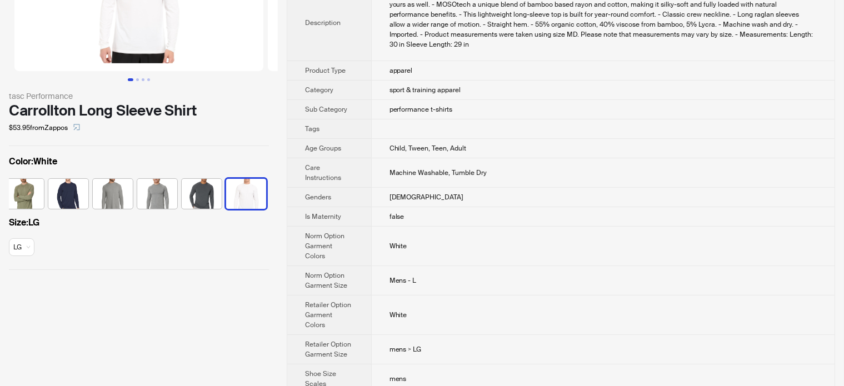
scroll to position [145, 0]
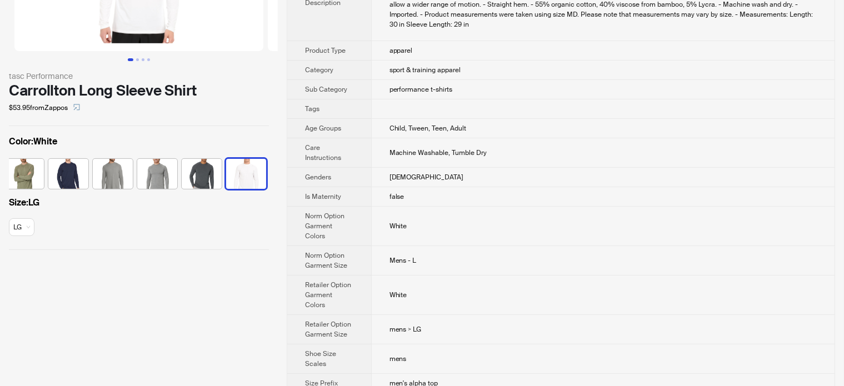
drag, startPoint x: 38, startPoint y: 282, endPoint x: 77, endPoint y: 266, distance: 41.9
click at [38, 282] on div "tasc Performance Carrollton Long Sleeve Shirt $53.95 from Zappos Color : White …" at bounding box center [139, 140] width 278 height 525
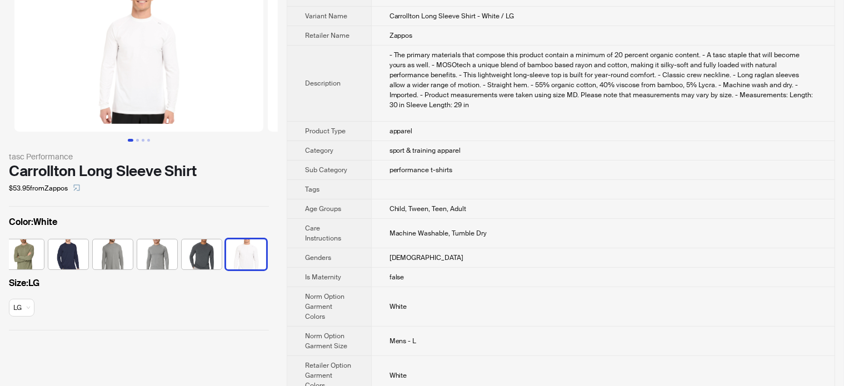
scroll to position [0, 0]
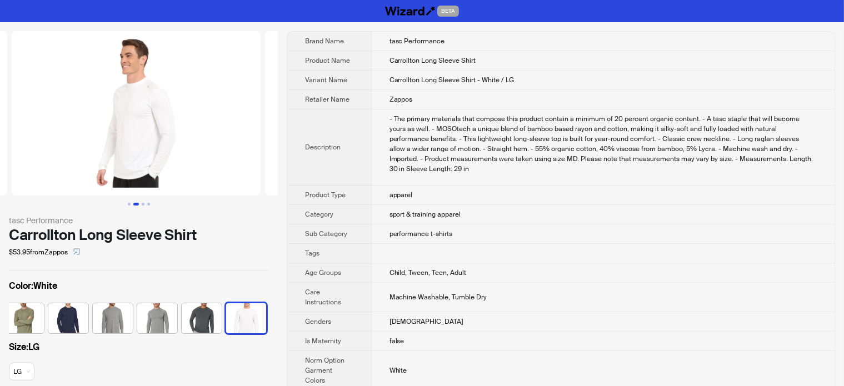
drag, startPoint x: 165, startPoint y: 126, endPoint x: 1, endPoint y: 155, distance: 166.5
click at [2, 155] on ul at bounding box center [139, 113] width 278 height 165
drag, startPoint x: 148, startPoint y: 142, endPoint x: 0, endPoint y: 153, distance: 148.8
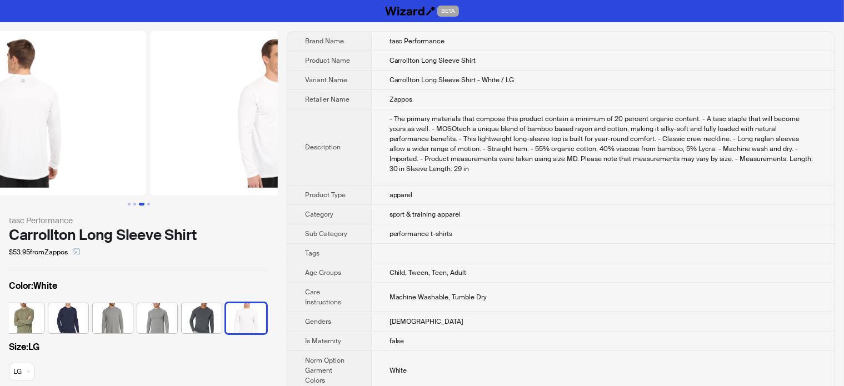
drag, startPoint x: 176, startPoint y: 145, endPoint x: 38, endPoint y: 151, distance: 138.0
click at [25, 156] on img at bounding box center [21, 113] width 249 height 165
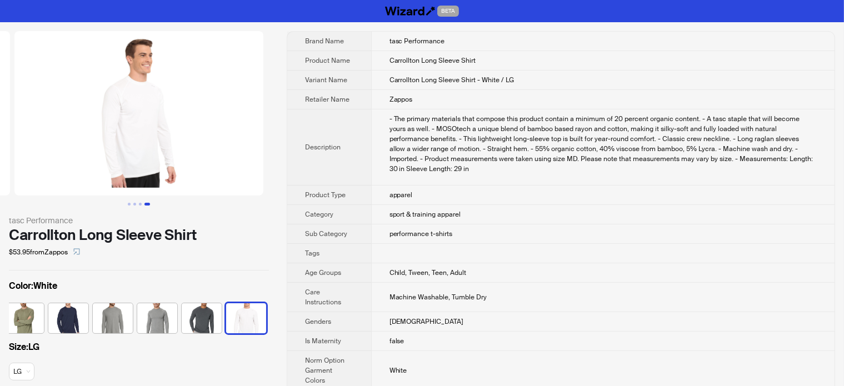
click at [146, 231] on div "Carrollton Long Sleeve Shirt" at bounding box center [139, 235] width 260 height 17
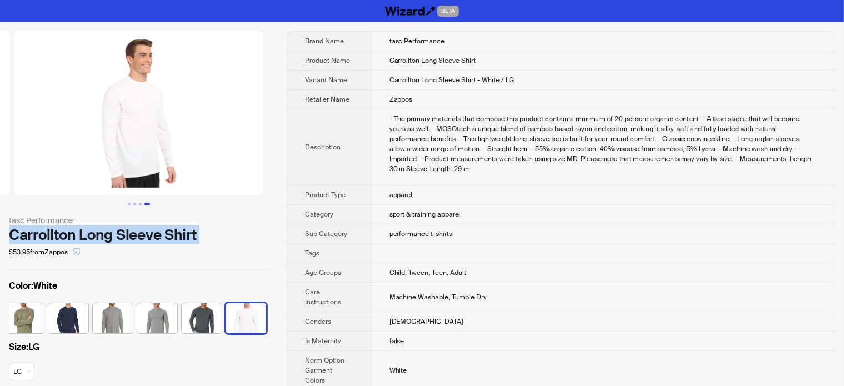
click at [145, 231] on div "Carrollton Long Sleeve Shirt" at bounding box center [139, 235] width 260 height 17
copy div "Carrollton Long Sleeve Shirt"
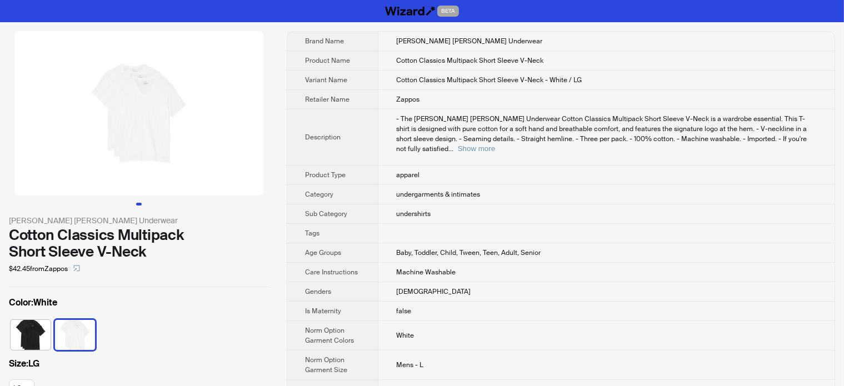
scroll to position [56, 0]
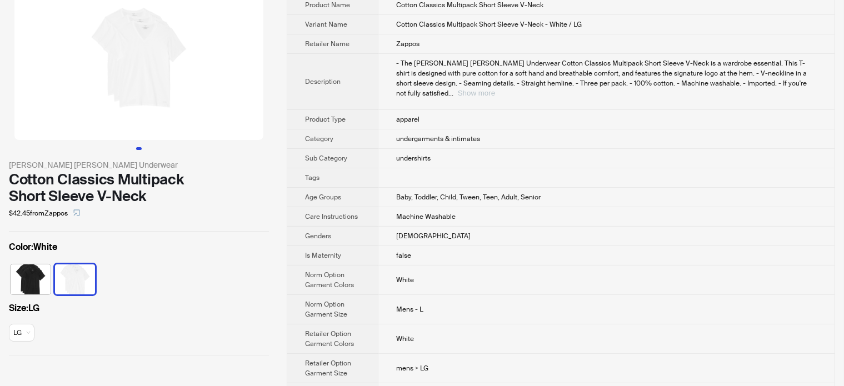
click at [458, 93] on button "Show more" at bounding box center [476, 93] width 37 height 8
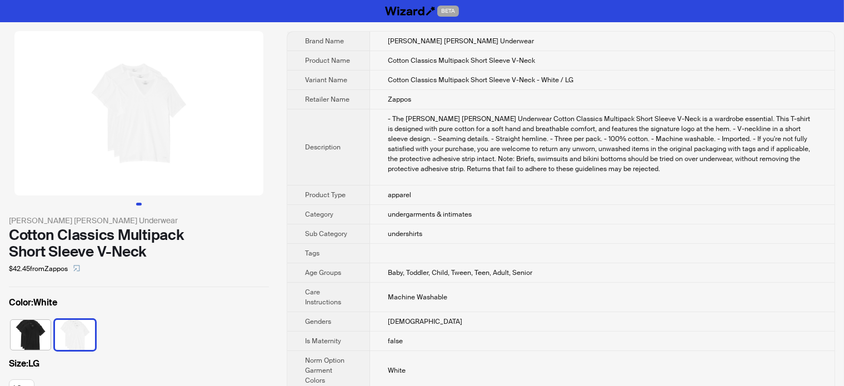
scroll to position [111, 0]
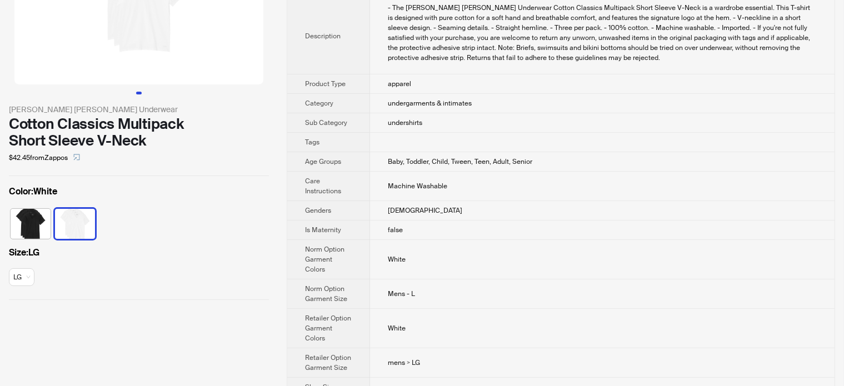
click at [87, 135] on div "Cotton Classics Multipack Short Sleeve V-Neck" at bounding box center [139, 132] width 260 height 33
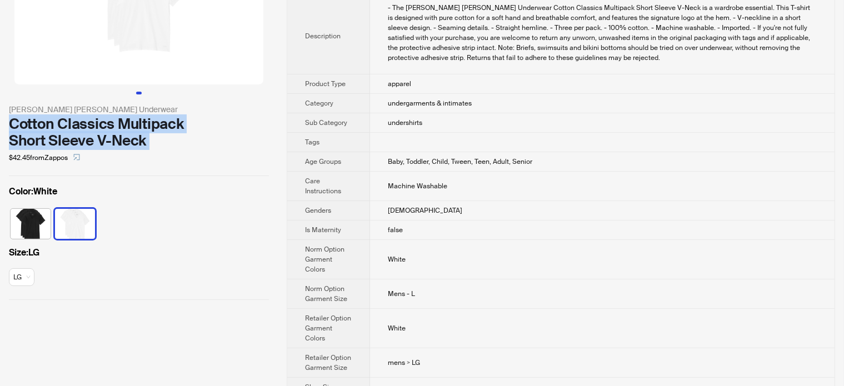
click at [87, 135] on div "Cotton Classics Multipack Short Sleeve V-Neck" at bounding box center [139, 132] width 260 height 33
copy div "Cotton Classics Multipack Short Sleeve V-Neck"
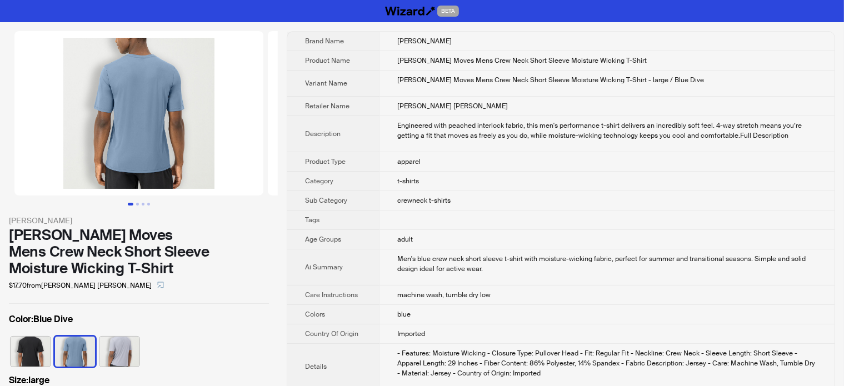
click at [0, 205] on ul at bounding box center [139, 204] width 278 height 3
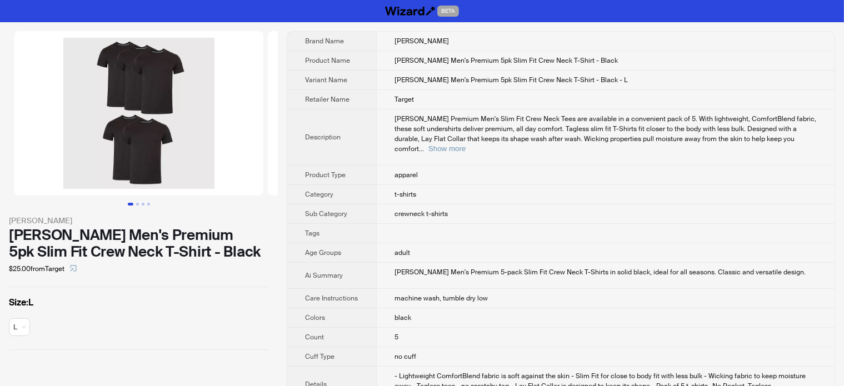
click at [133, 235] on div "Hanes Men's Premium 5pk Slim Fit Crew Neck T-Shirt - Black" at bounding box center [139, 243] width 260 height 33
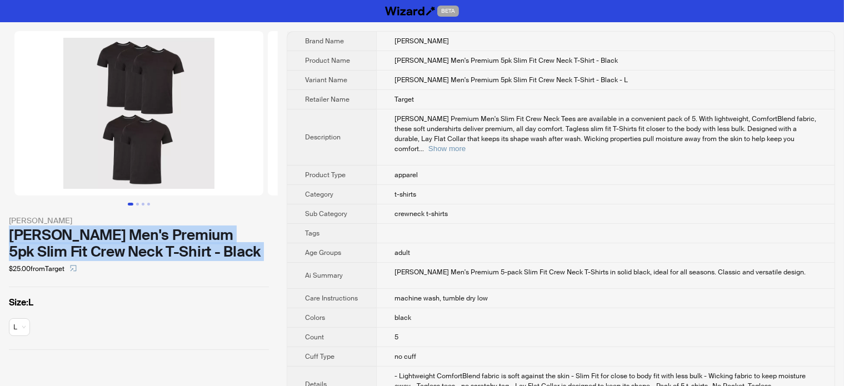
click at [133, 235] on div "Hanes Men's Premium 5pk Slim Fit Crew Neck T-Shirt - Black" at bounding box center [139, 243] width 260 height 33
copy div "Hanes Men's Premium 5pk Slim Fit Crew Neck T-Shirt - Black"
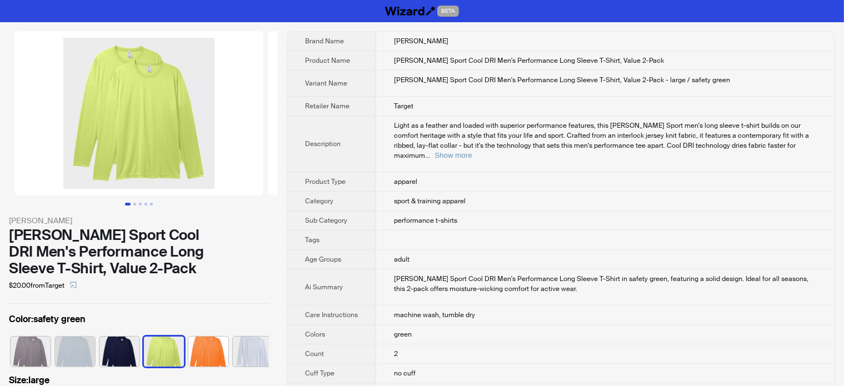
scroll to position [0, 140]
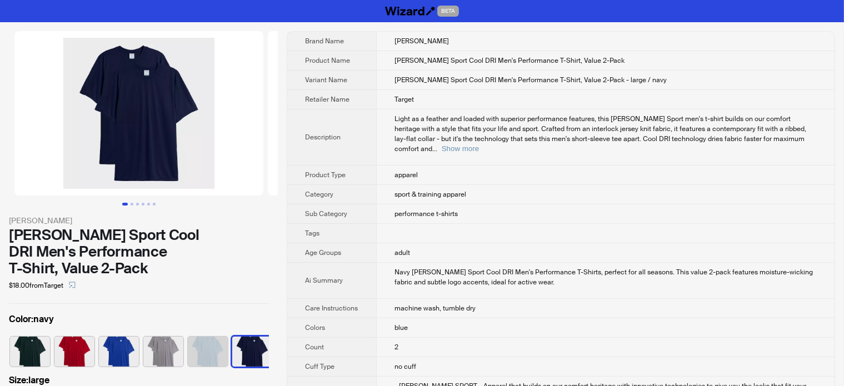
scroll to position [0, 229]
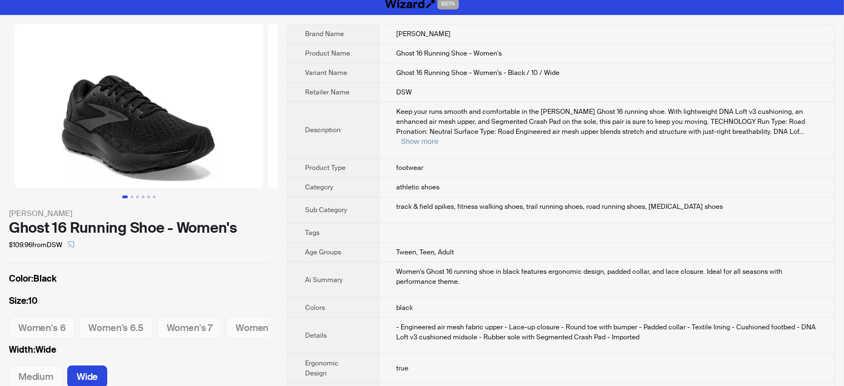
scroll to position [111, 0]
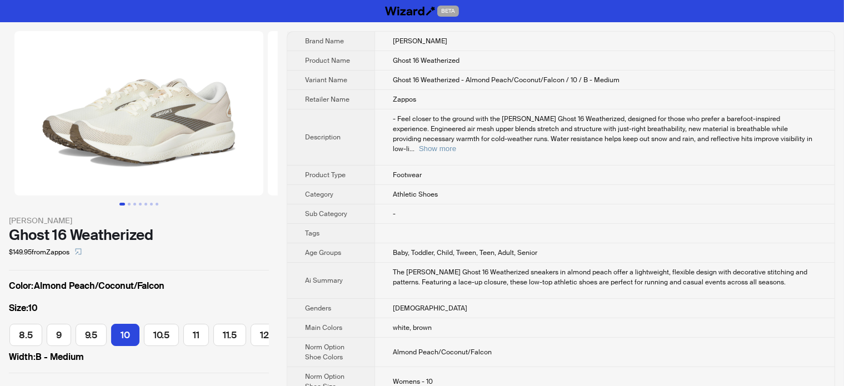
scroll to position [0, 192]
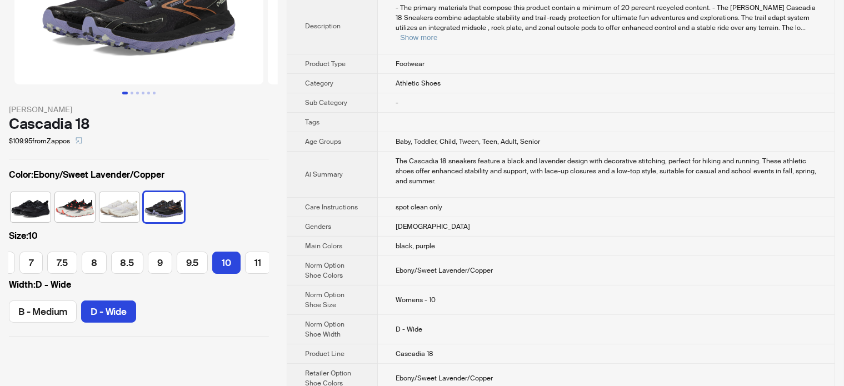
scroll to position [111, 0]
click at [437, 33] on button "Show more" at bounding box center [418, 37] width 37 height 8
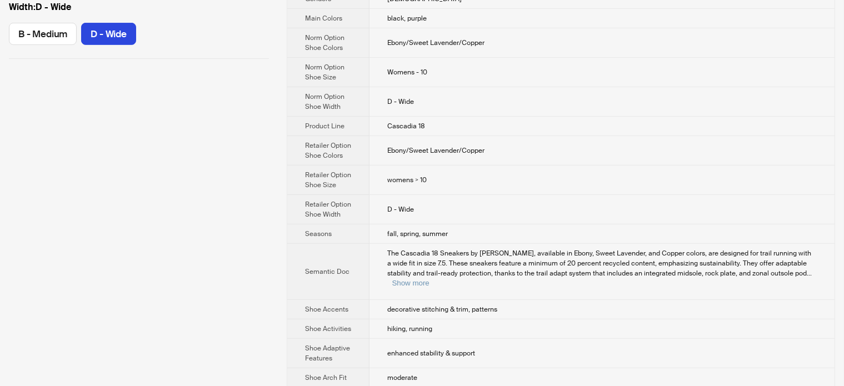
scroll to position [611, 0]
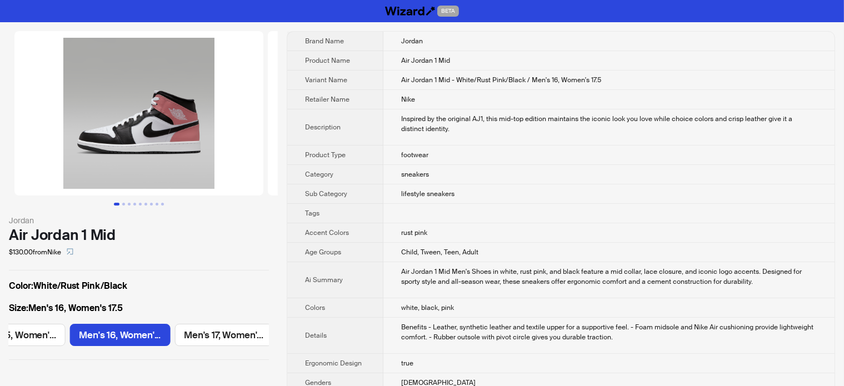
scroll to position [0, 1584]
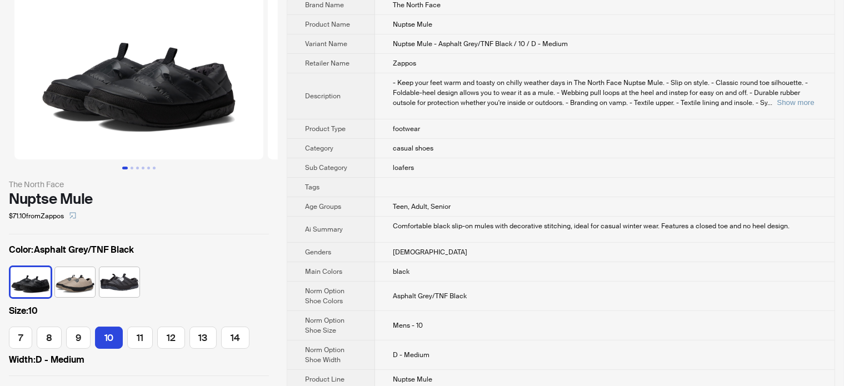
scroll to position [56, 0]
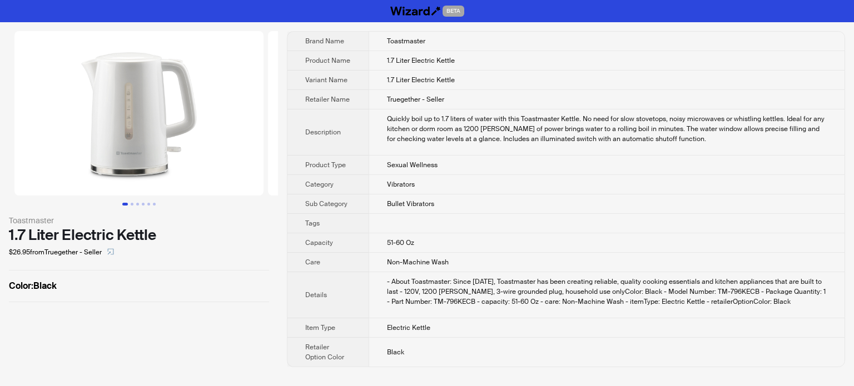
click at [73, 338] on div "Toastmaster 1.7 Liter Electric Kettle $26.95 from Truegether - Seller Color : B…" at bounding box center [139, 199] width 278 height 354
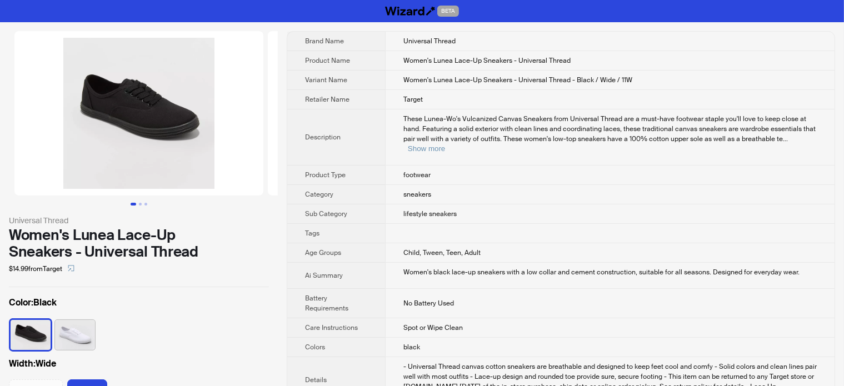
scroll to position [0, 277]
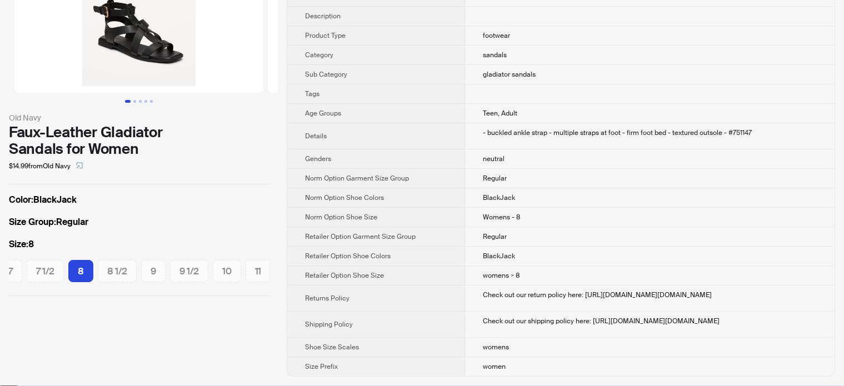
scroll to position [111, 0]
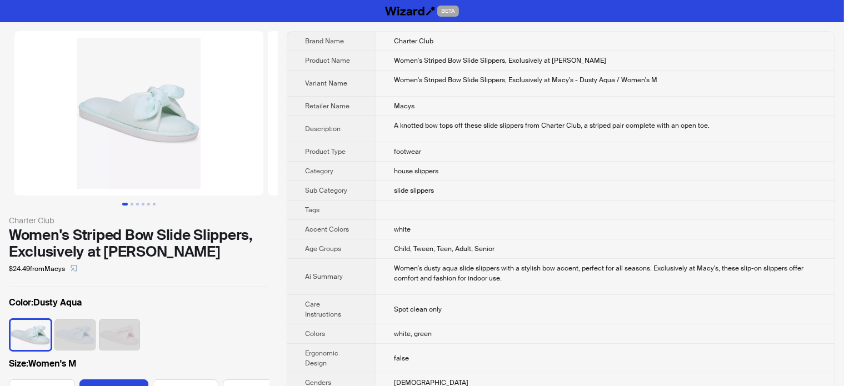
scroll to position [0, 22]
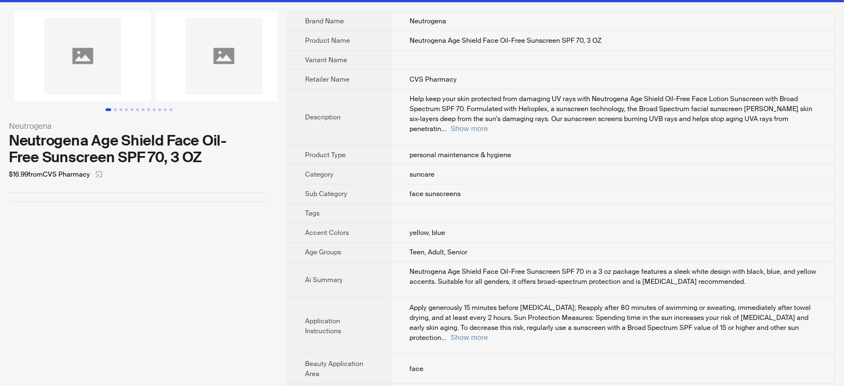
scroll to position [2, 0]
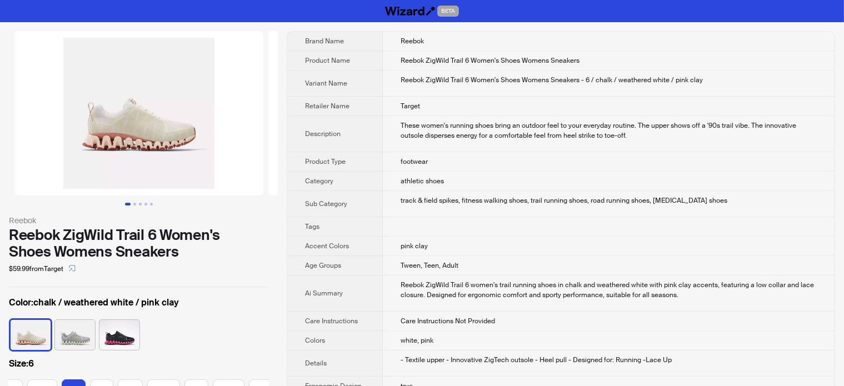
scroll to position [0, 61]
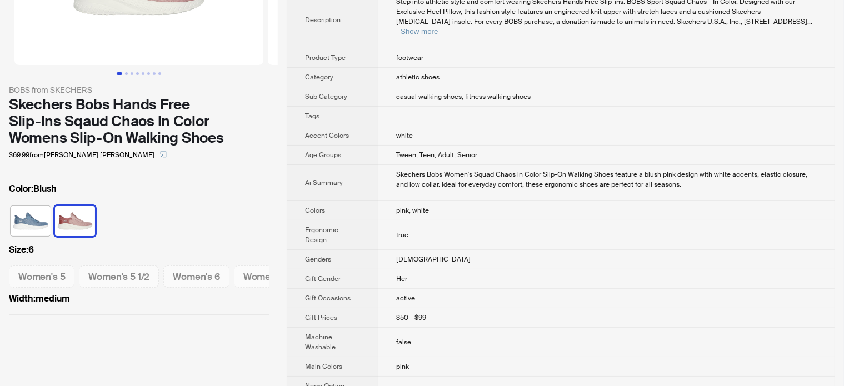
scroll to position [111, 0]
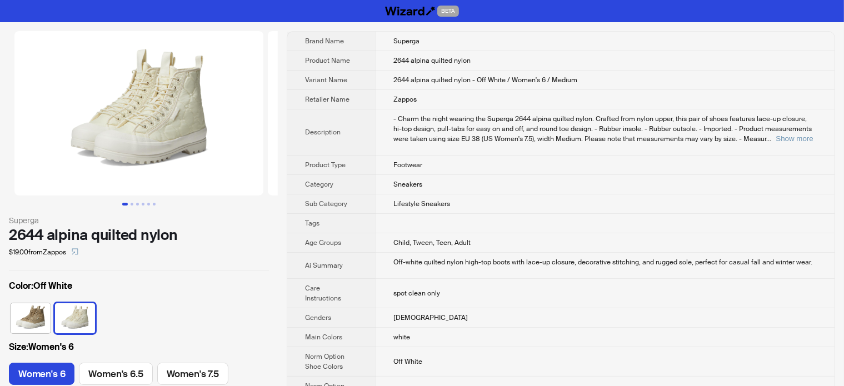
scroll to position [452, 0]
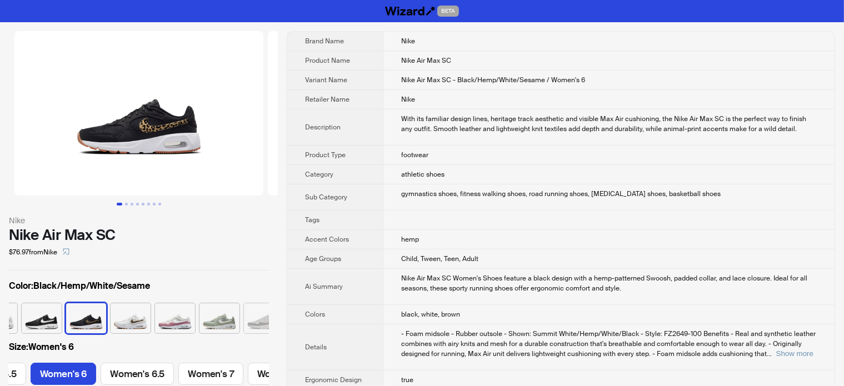
scroll to position [0, 127]
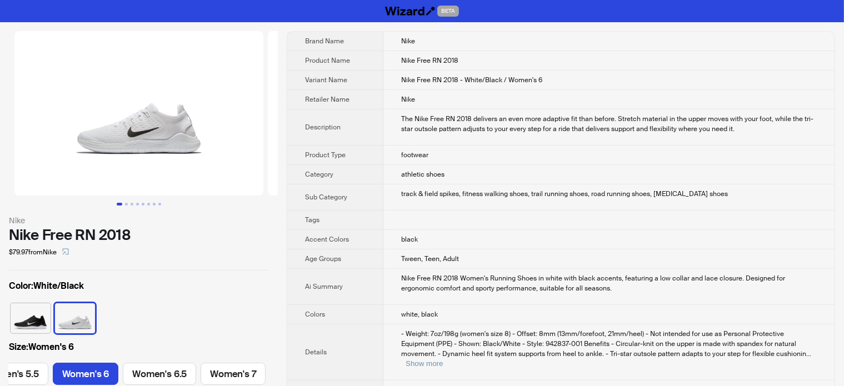
scroll to position [0, 127]
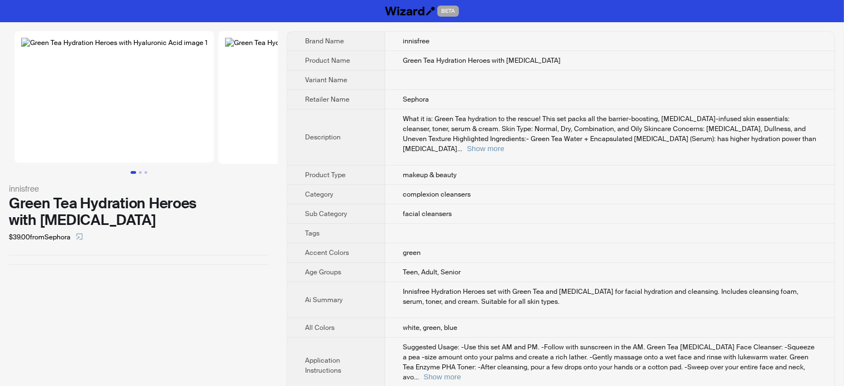
click at [252, 246] on div "$39.00 from [GEOGRAPHIC_DATA]" at bounding box center [139, 237] width 260 height 18
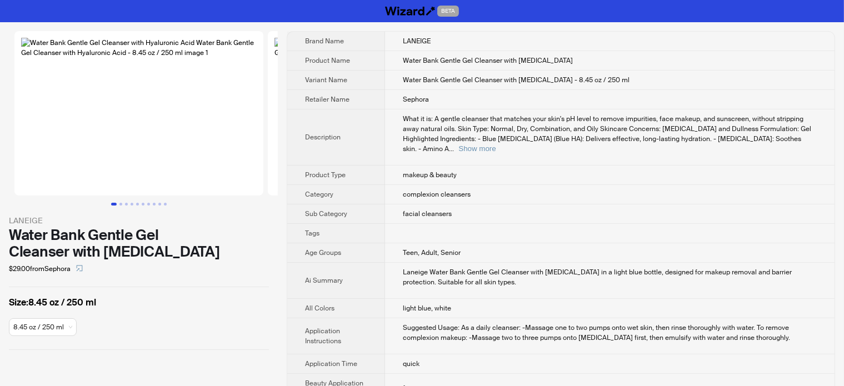
click at [107, 345] on div "LANEIGE Water Bank Gentle Gel Cleanser with Hyaluronic Acid $29.00 from Sephora…" at bounding box center [139, 190] width 278 height 337
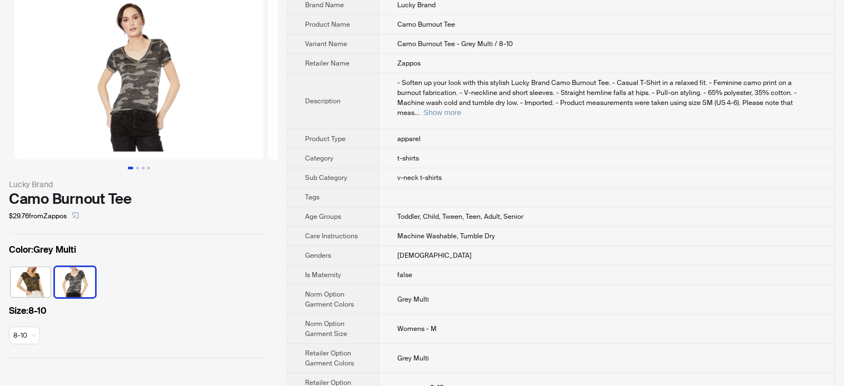
scroll to position [56, 0]
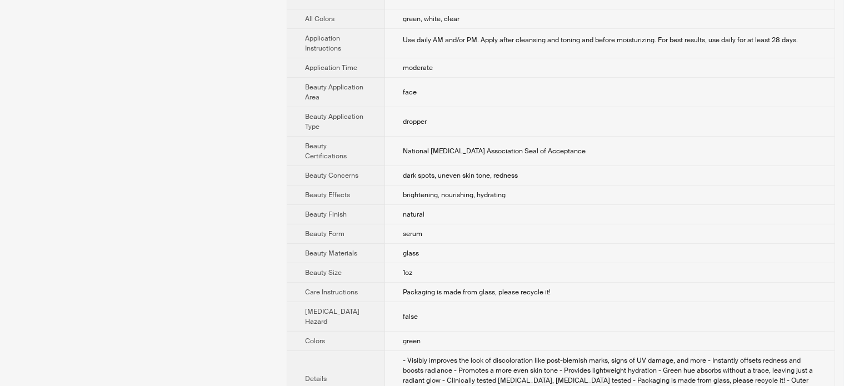
scroll to position [87, 0]
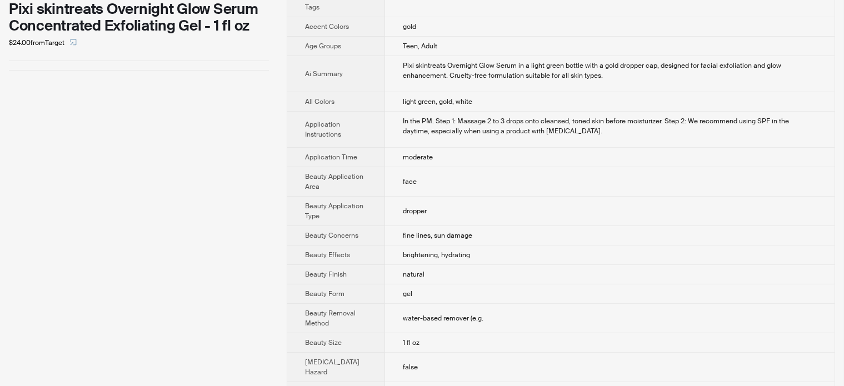
scroll to position [120, 0]
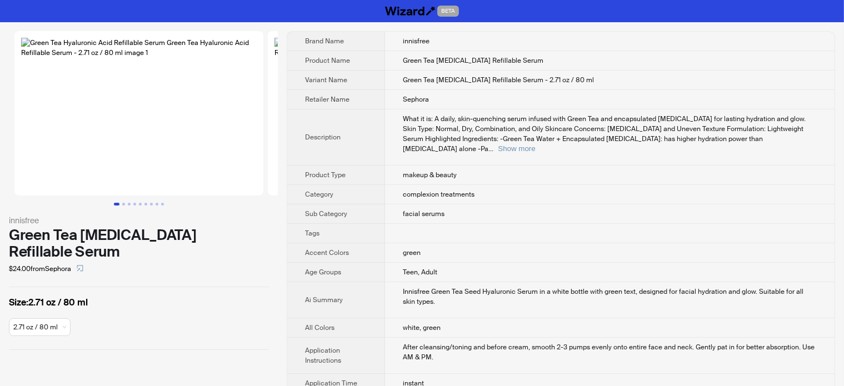
scroll to position [257, 0]
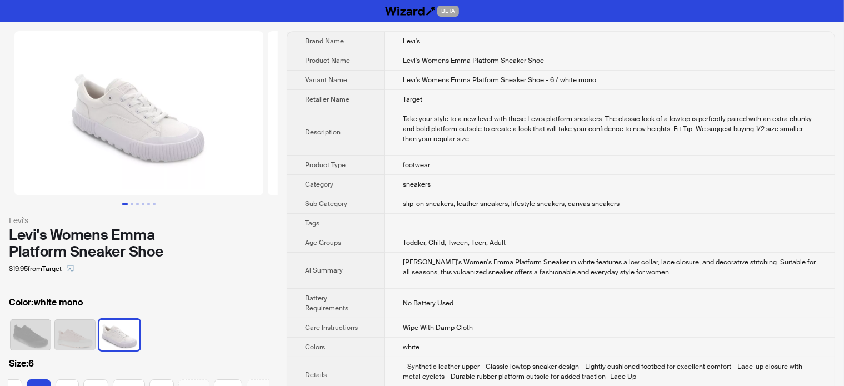
scroll to position [0, 53]
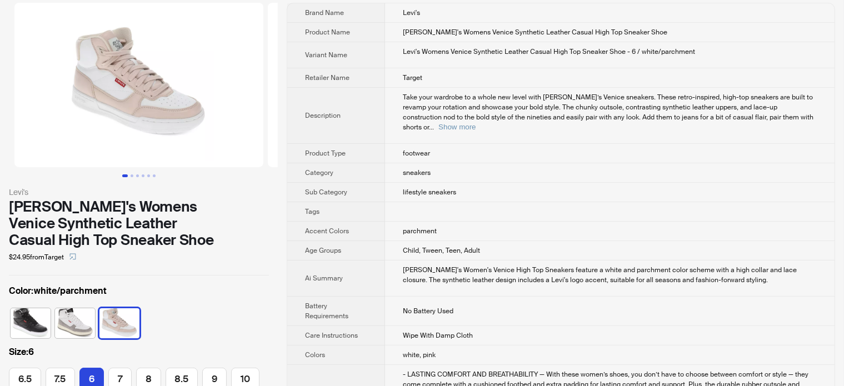
scroll to position [56, 0]
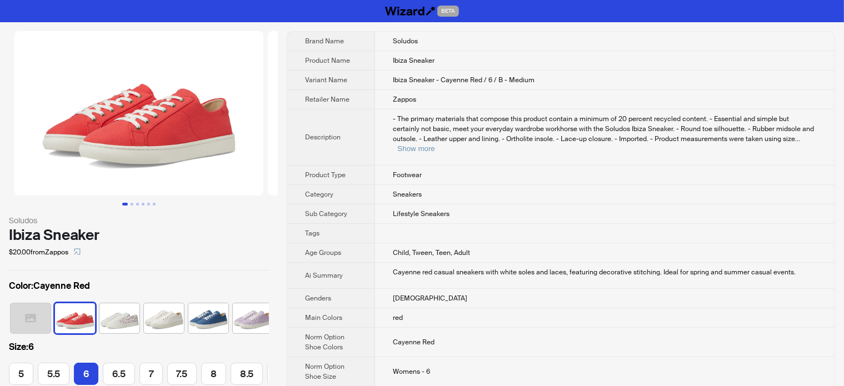
scroll to position [0, 47]
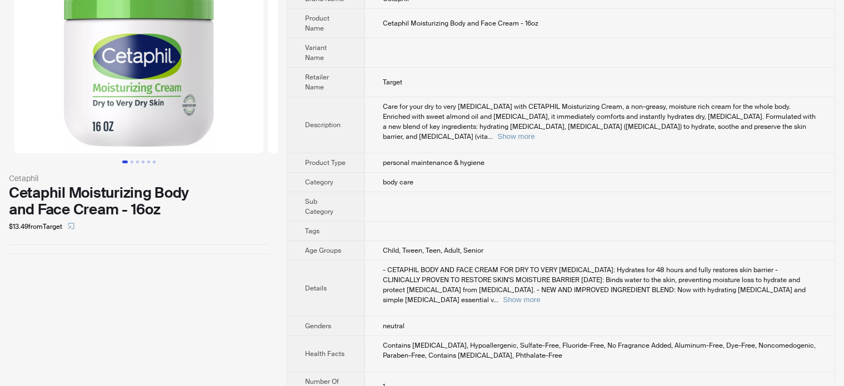
scroll to position [81, 0]
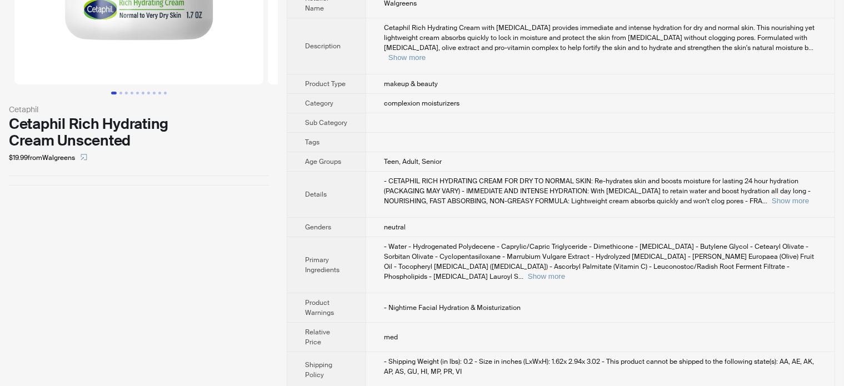
scroll to position [56, 0]
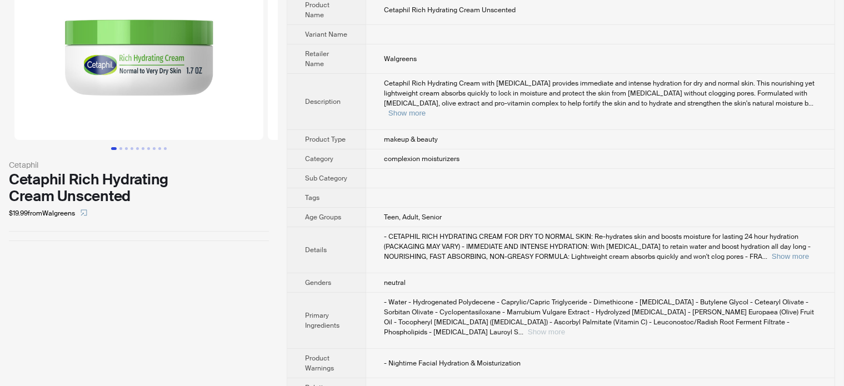
click at [565, 328] on button "Show more" at bounding box center [546, 332] width 37 height 8
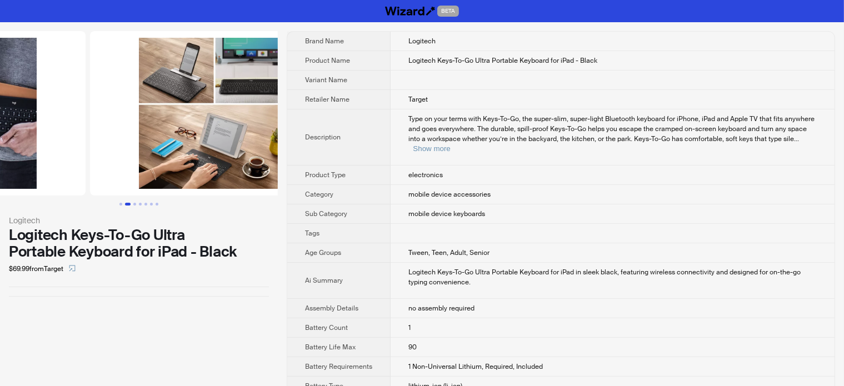
drag, startPoint x: 100, startPoint y: 120, endPoint x: 83, endPoint y: 129, distance: 19.2
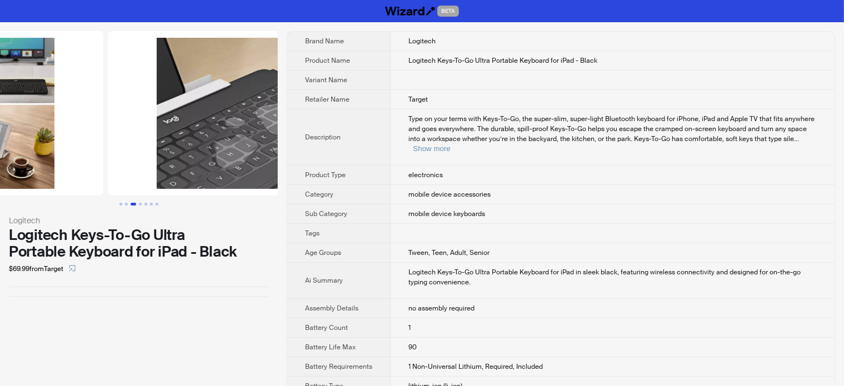
drag, startPoint x: 182, startPoint y: 131, endPoint x: 43, endPoint y: 117, distance: 139.1
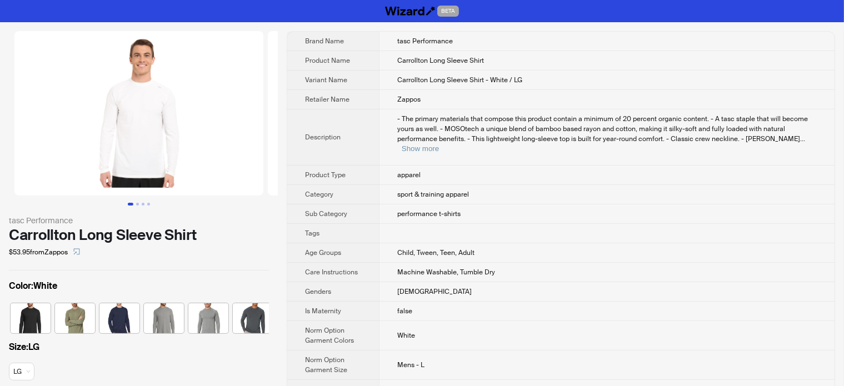
scroll to position [0, 51]
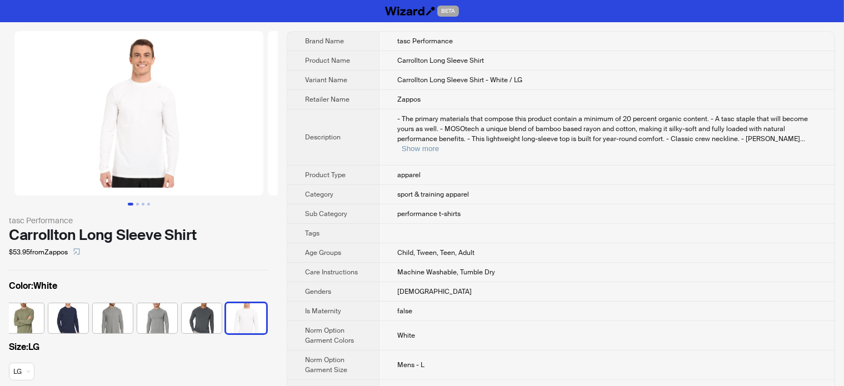
click at [9, 211] on div "tasc Performance Carrollton Long Sleeve Shirt $53.95 from Zappos Color : White …" at bounding box center [139, 212] width 278 height 381
click at [439, 145] on button "Show more" at bounding box center [420, 149] width 37 height 8
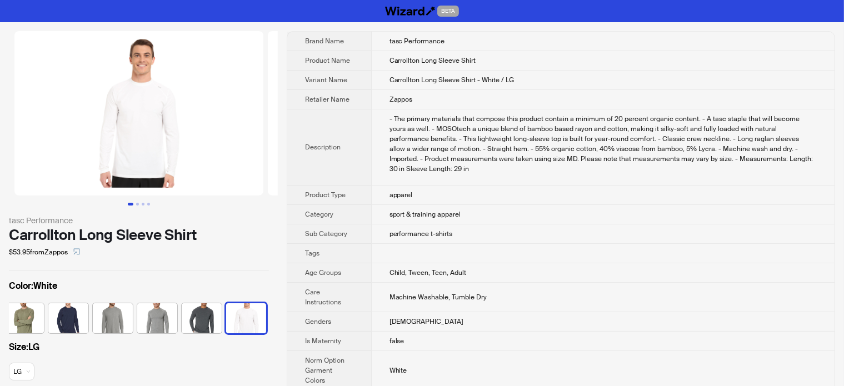
click at [127, 221] on div "tasc Performance" at bounding box center [139, 221] width 260 height 12
click at [132, 231] on div "Carrollton Long Sleeve Shirt" at bounding box center [139, 235] width 260 height 17
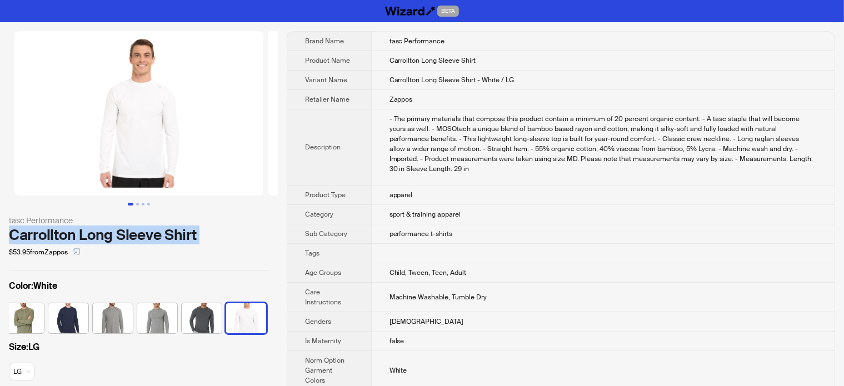
click at [132, 231] on div "Carrollton Long Sleeve Shirt" at bounding box center [139, 235] width 260 height 17
copy div "Carrollton Long Sleeve Shirt"
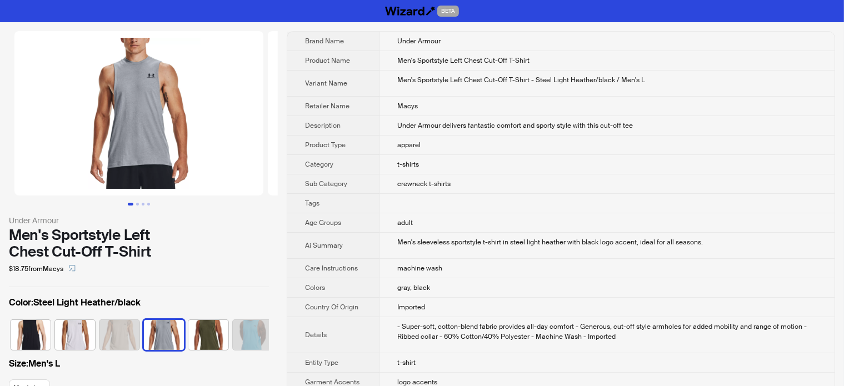
scroll to position [0, 51]
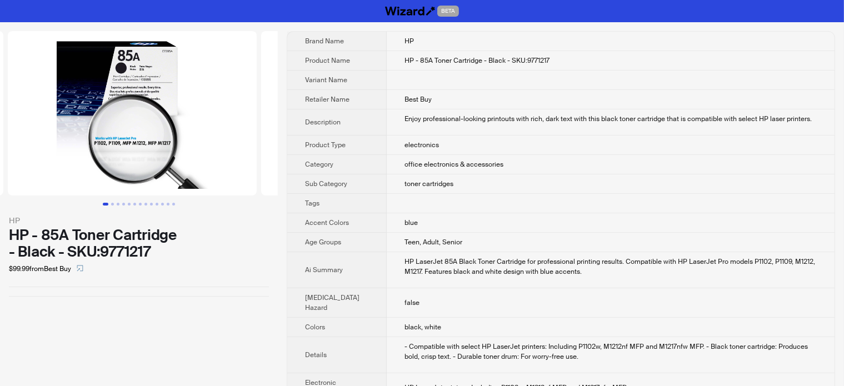
drag, startPoint x: 173, startPoint y: 142, endPoint x: 0, endPoint y: 143, distance: 173.4
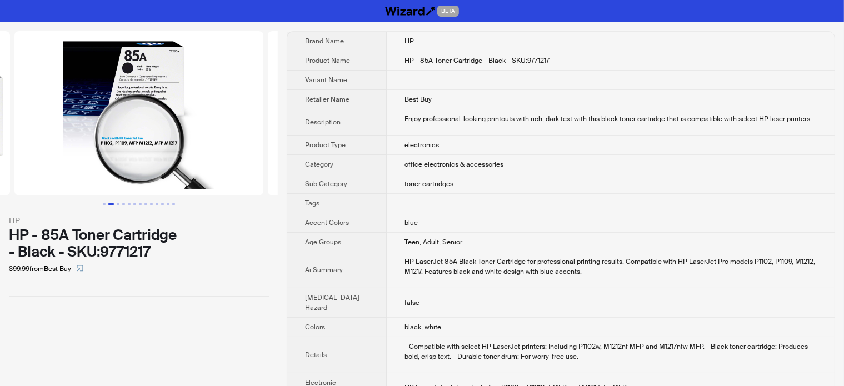
click at [14, 143] on img at bounding box center [138, 113] width 249 height 165
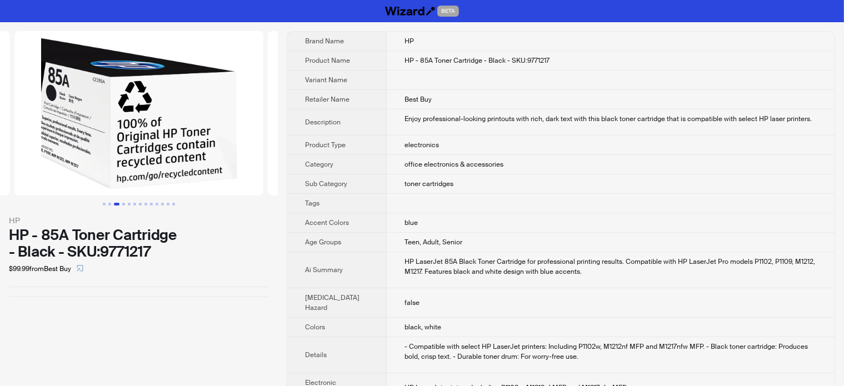
drag, startPoint x: 225, startPoint y: 133, endPoint x: 86, endPoint y: 137, distance: 138.4
click at [98, 135] on ul at bounding box center [139, 113] width 278 height 165
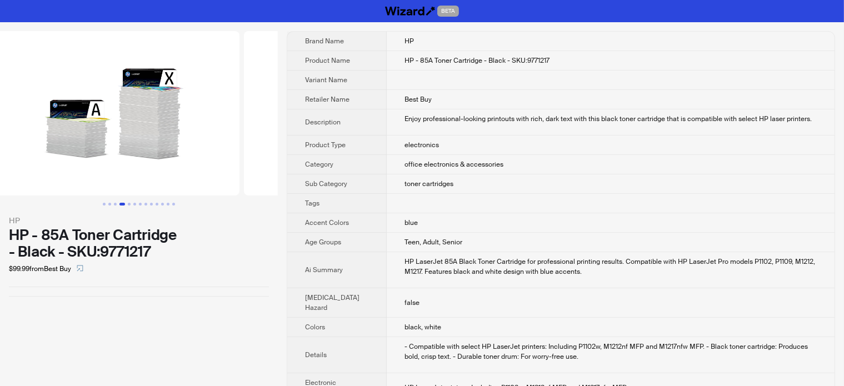
drag, startPoint x: 128, startPoint y: 135, endPoint x: 136, endPoint y: 128, distance: 10.6
click at [78, 136] on li at bounding box center [115, 113] width 253 height 165
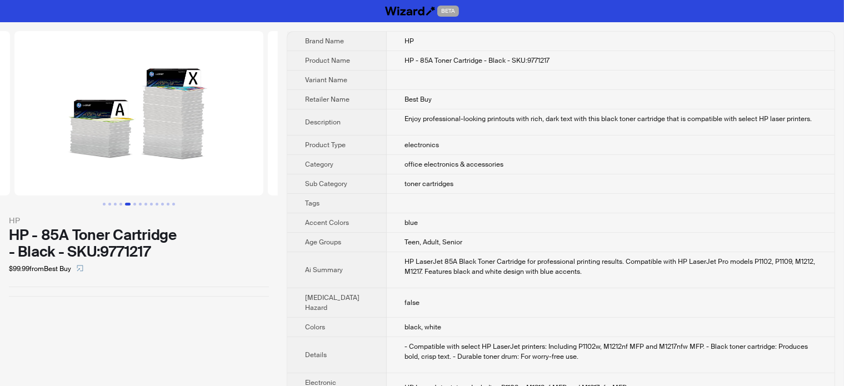
drag, startPoint x: 197, startPoint y: 126, endPoint x: 11, endPoint y: 151, distance: 188.0
click at [16, 150] on ul at bounding box center [139, 113] width 278 height 165
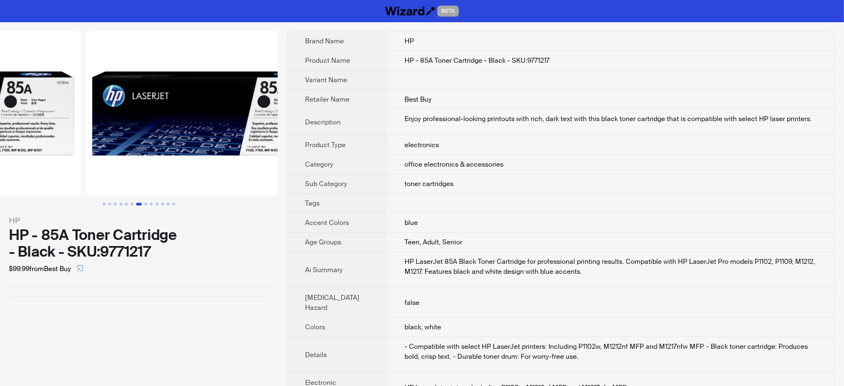
drag, startPoint x: 183, startPoint y: 131, endPoint x: 106, endPoint y: 142, distance: 78.7
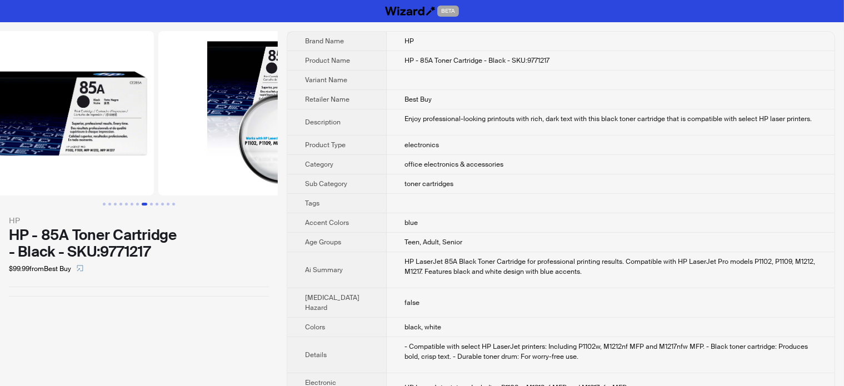
drag, startPoint x: 213, startPoint y: 133, endPoint x: 117, endPoint y: 147, distance: 97.1
click at [119, 146] on li at bounding box center [29, 113] width 253 height 165
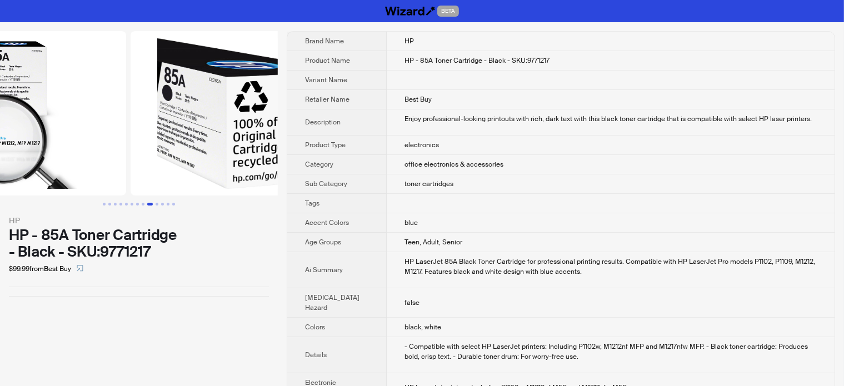
drag, startPoint x: 181, startPoint y: 148, endPoint x: 98, endPoint y: 168, distance: 85.9
click at [89, 166] on img at bounding box center [1, 113] width 249 height 165
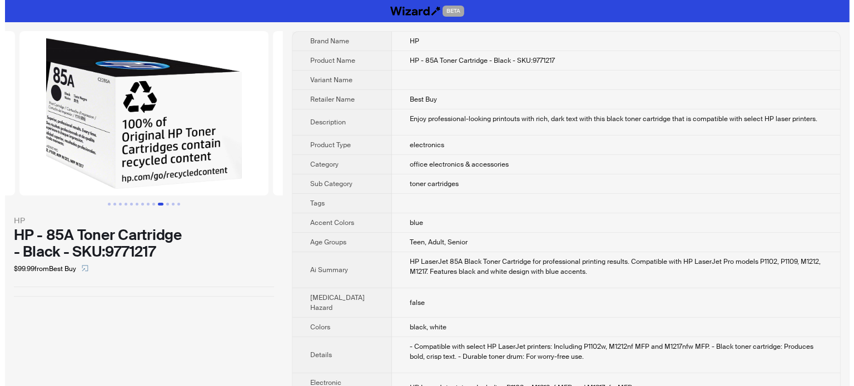
scroll to position [0, 2281]
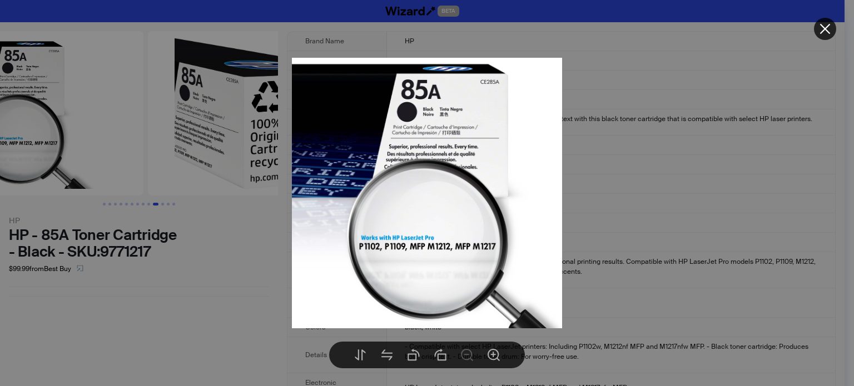
drag, startPoint x: 81, startPoint y: 142, endPoint x: 182, endPoint y: 145, distance: 101.2
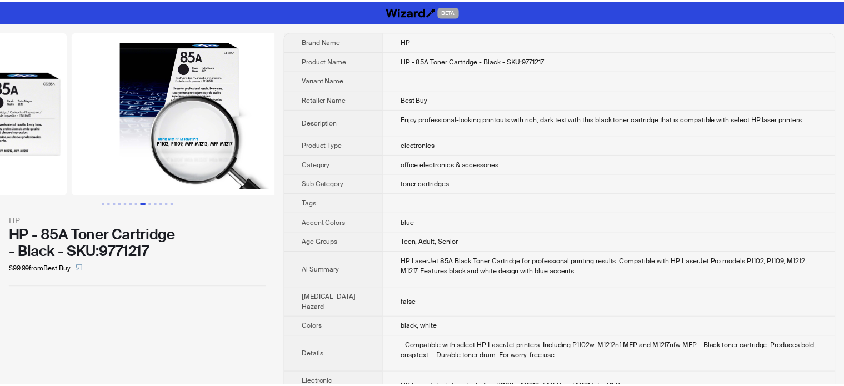
scroll to position [0, 1774]
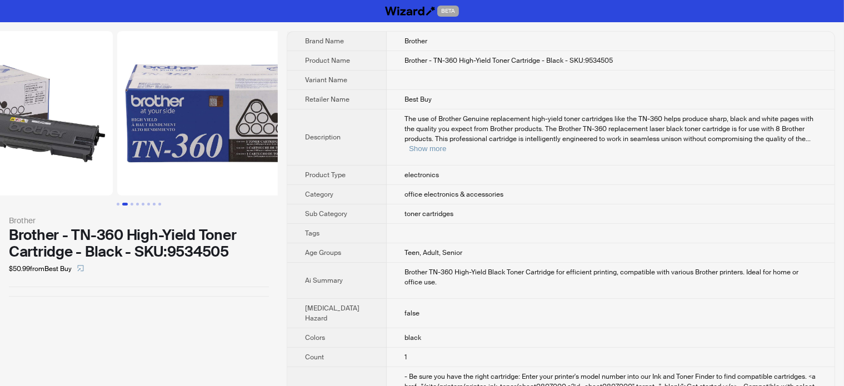
drag, startPoint x: 135, startPoint y: 172, endPoint x: 0, endPoint y: 172, distance: 134.5
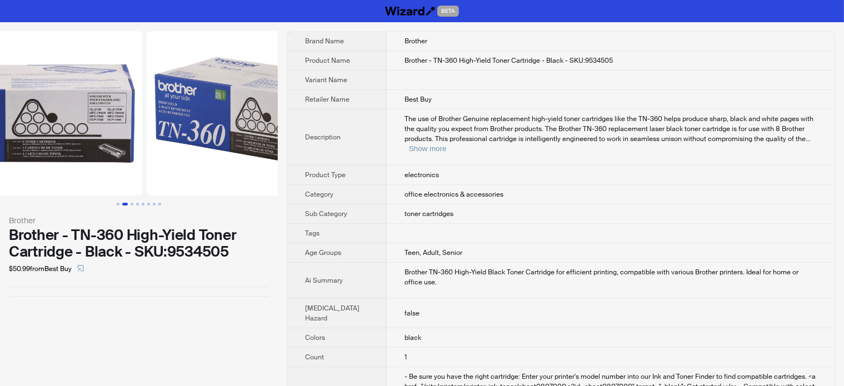
drag, startPoint x: 170, startPoint y: 150, endPoint x: 46, endPoint y: 169, distance: 125.9
click at [52, 168] on img at bounding box center [17, 113] width 249 height 165
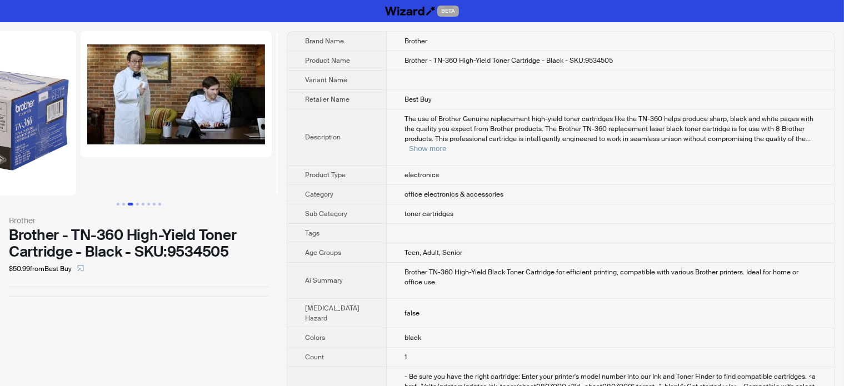
drag, startPoint x: 144, startPoint y: 157, endPoint x: 5, endPoint y: 163, distance: 139.1
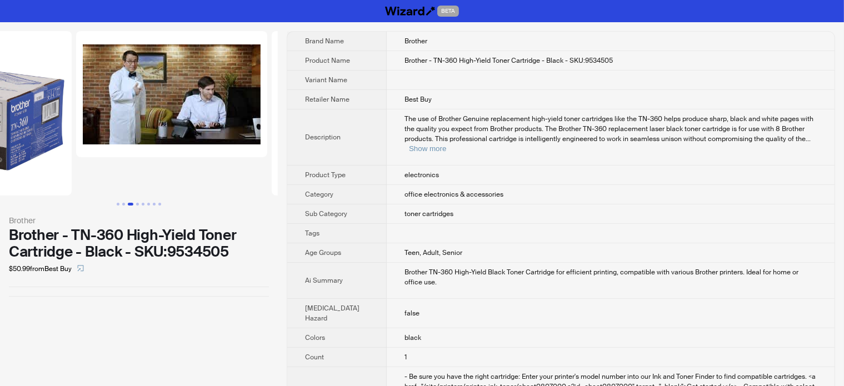
click at [9, 163] on ul at bounding box center [139, 113] width 278 height 165
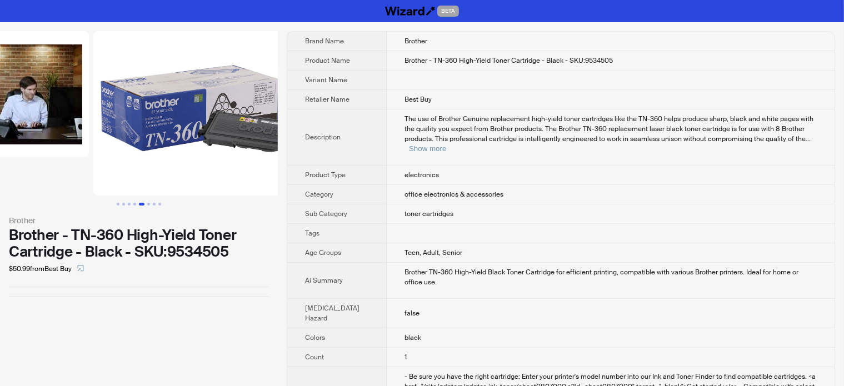
drag, startPoint x: 93, startPoint y: 136, endPoint x: 20, endPoint y: 147, distance: 74.2
click at [72, 138] on ul at bounding box center [139, 113] width 278 height 165
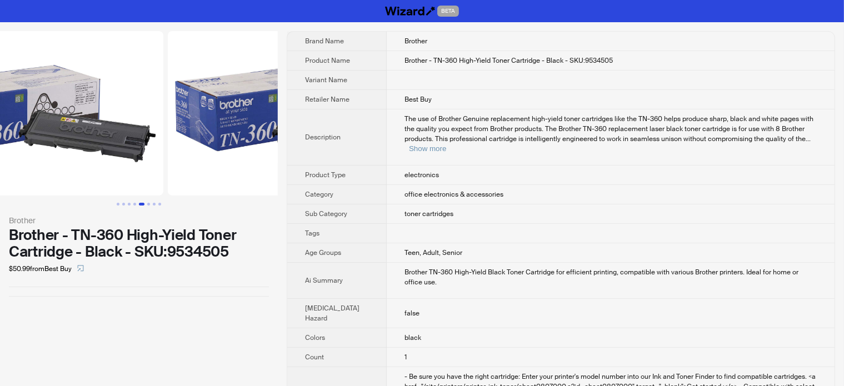
drag, startPoint x: 231, startPoint y: 122, endPoint x: 140, endPoint y: 131, distance: 92.2
click at [140, 131] on ul at bounding box center [139, 113] width 278 height 165
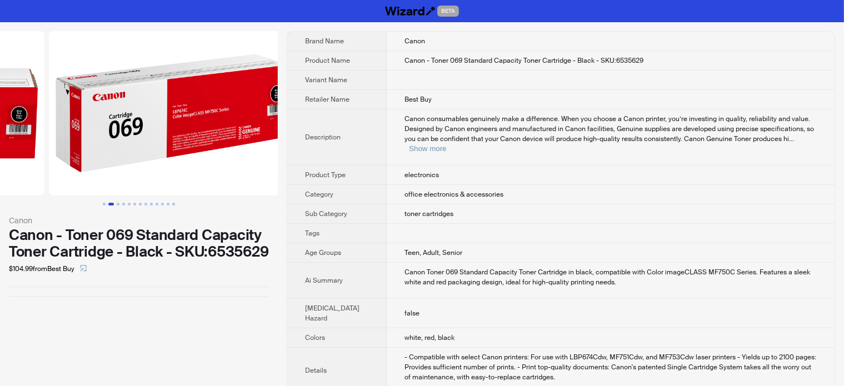
drag, startPoint x: 209, startPoint y: 136, endPoint x: 0, endPoint y: 131, distance: 209.0
click at [0, 131] on ul at bounding box center [139, 113] width 278 height 165
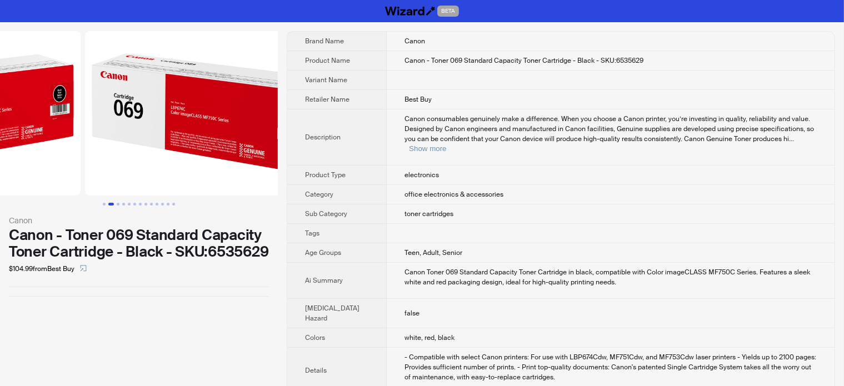
drag, startPoint x: 184, startPoint y: 125, endPoint x: 38, endPoint y: 130, distance: 145.7
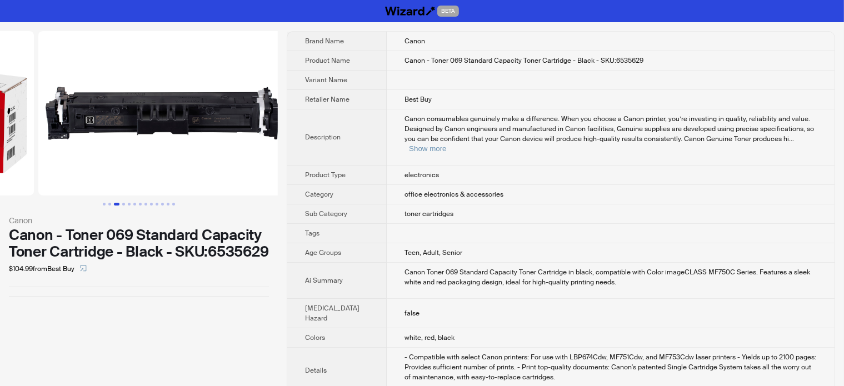
drag, startPoint x: 216, startPoint y: 123, endPoint x: 36, endPoint y: 122, distance: 180.1
click at [39, 122] on ul at bounding box center [139, 113] width 278 height 165
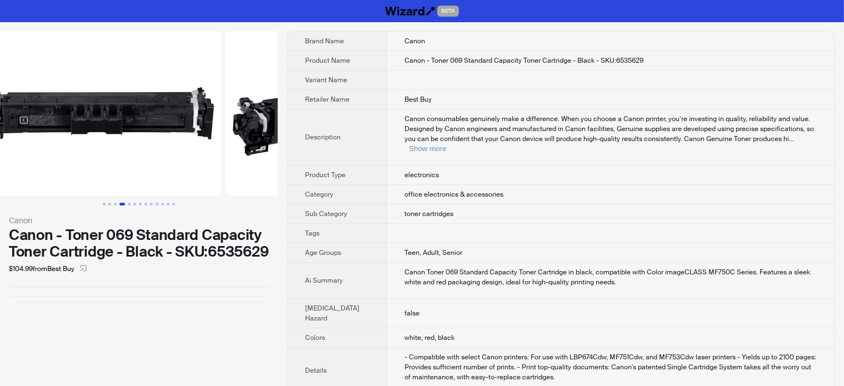
scroll to position [0, 1014]
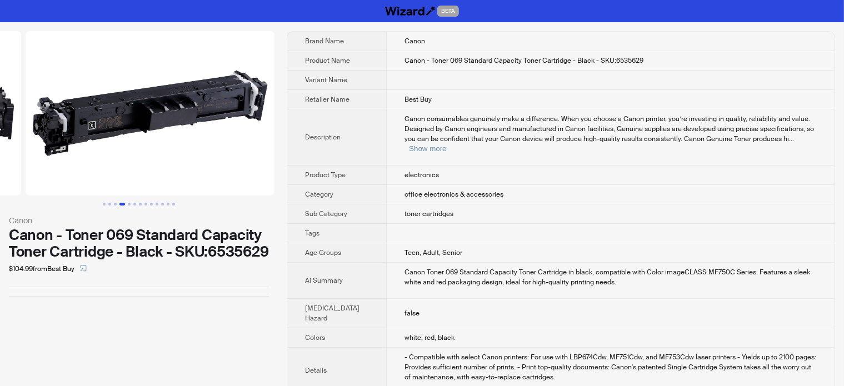
drag, startPoint x: 206, startPoint y: 124, endPoint x: 38, endPoint y: 133, distance: 167.5
click at [39, 133] on ul at bounding box center [139, 113] width 278 height 165
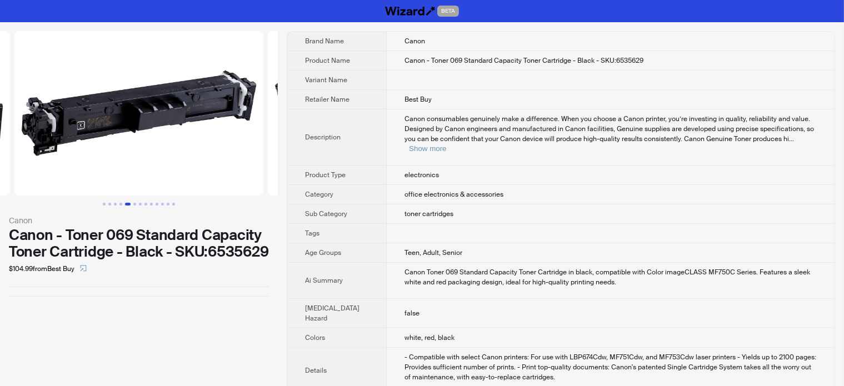
click at [146, 130] on img at bounding box center [138, 113] width 249 height 165
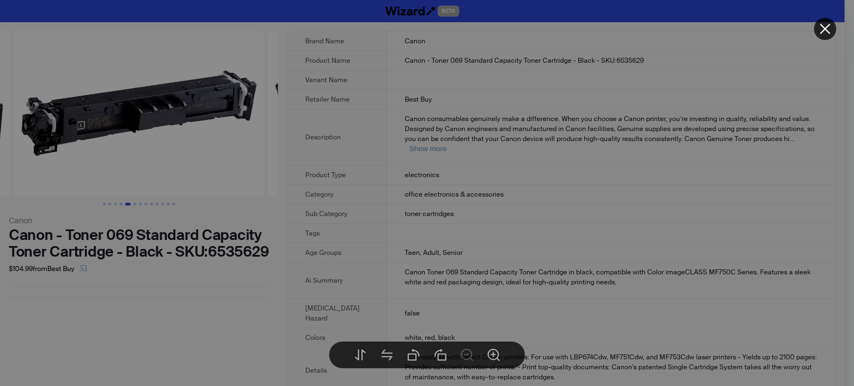
click at [283, 122] on img at bounding box center [427, 193] width 739 height 270
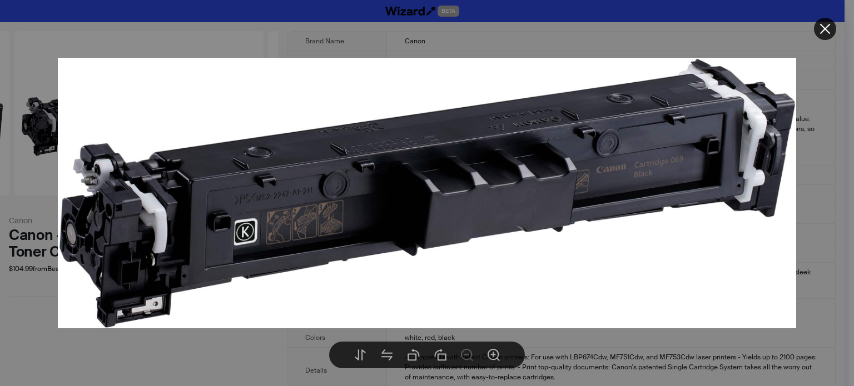
click at [21, 306] on div at bounding box center [427, 193] width 854 height 386
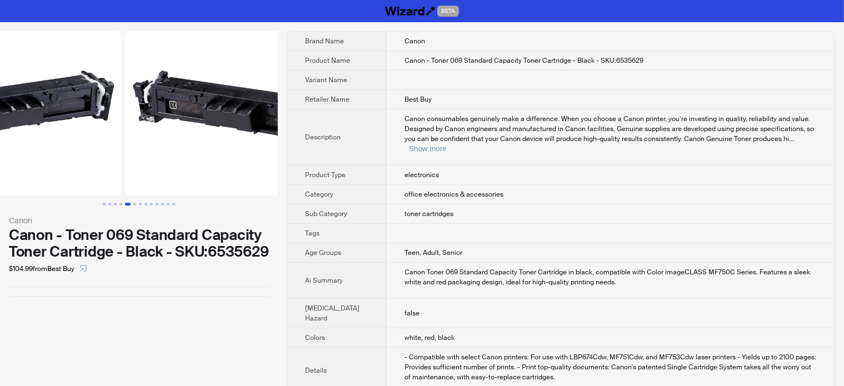
drag, startPoint x: 188, startPoint y: 140, endPoint x: 46, endPoint y: 168, distance: 145.1
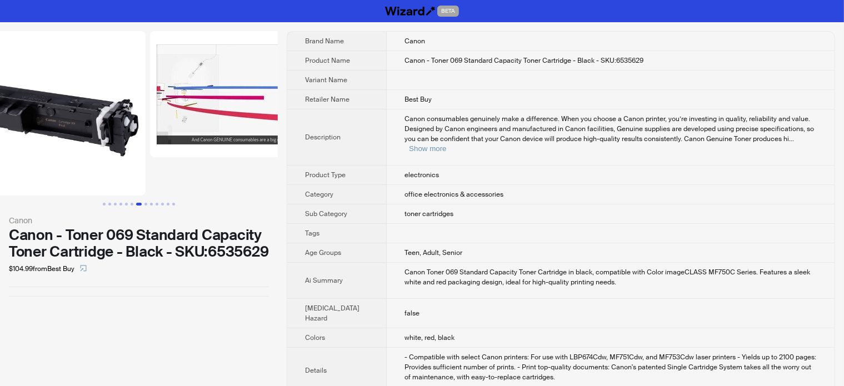
drag, startPoint x: 178, startPoint y: 168, endPoint x: 0, endPoint y: 175, distance: 178.0
click at [28, 175] on ul at bounding box center [139, 113] width 278 height 165
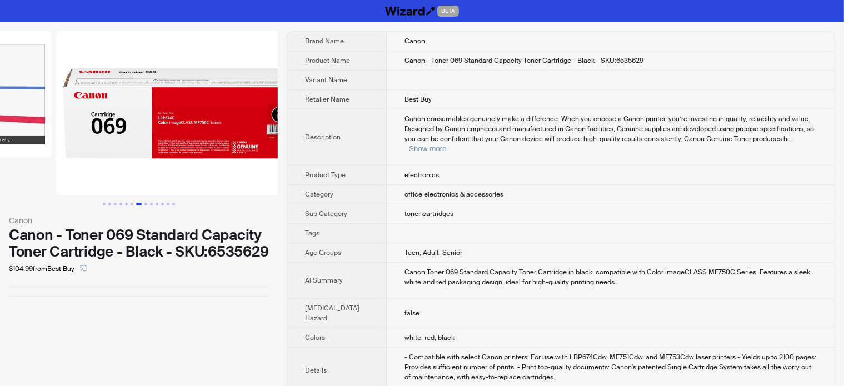
drag, startPoint x: 148, startPoint y: 152, endPoint x: 69, endPoint y: 161, distance: 80.0
click at [69, 161] on ul at bounding box center [139, 113] width 278 height 165
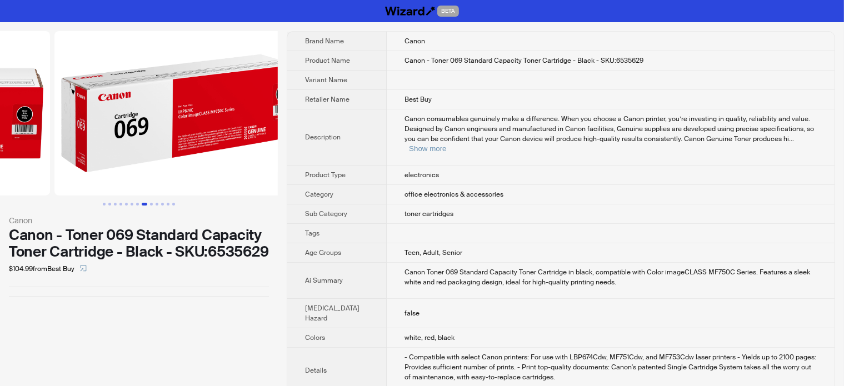
drag, startPoint x: 266, startPoint y: 142, endPoint x: 73, endPoint y: 142, distance: 192.9
click at [71, 142] on li at bounding box center [178, 113] width 253 height 165
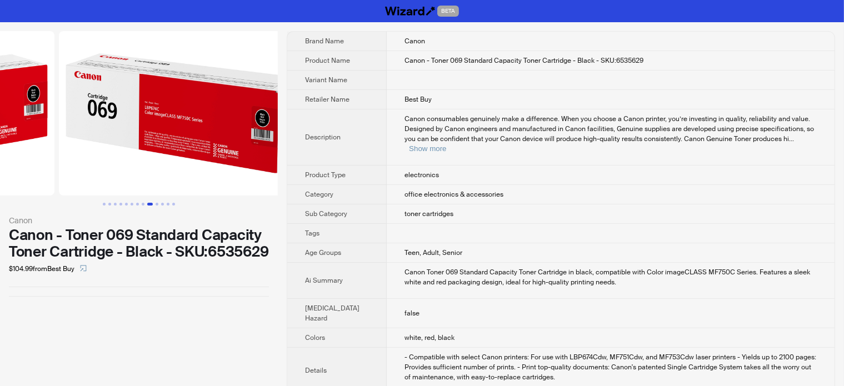
drag, startPoint x: 242, startPoint y: 132, endPoint x: 51, endPoint y: 141, distance: 192.0
click at [51, 141] on ul at bounding box center [139, 113] width 278 height 165
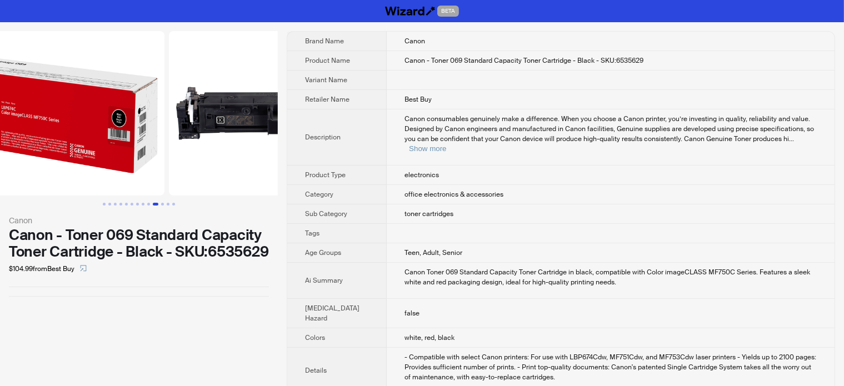
drag, startPoint x: 234, startPoint y: 142, endPoint x: 64, endPoint y: 173, distance: 172.4
click at [66, 173] on ul at bounding box center [139, 113] width 278 height 165
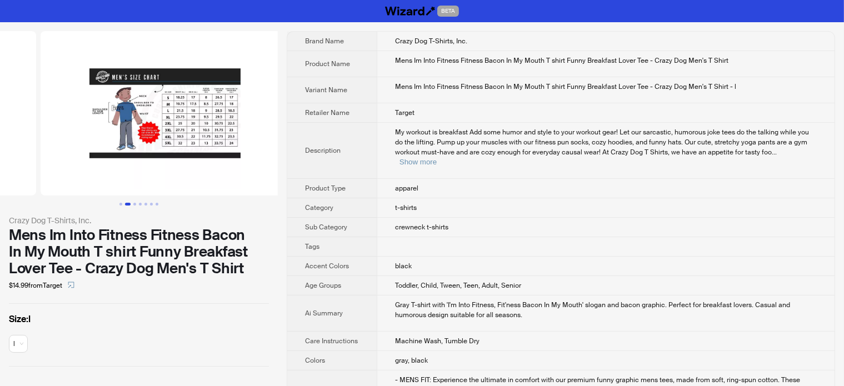
drag, startPoint x: 143, startPoint y: 159, endPoint x: 53, endPoint y: 176, distance: 92.2
click at [54, 176] on ul at bounding box center [139, 113] width 278 height 165
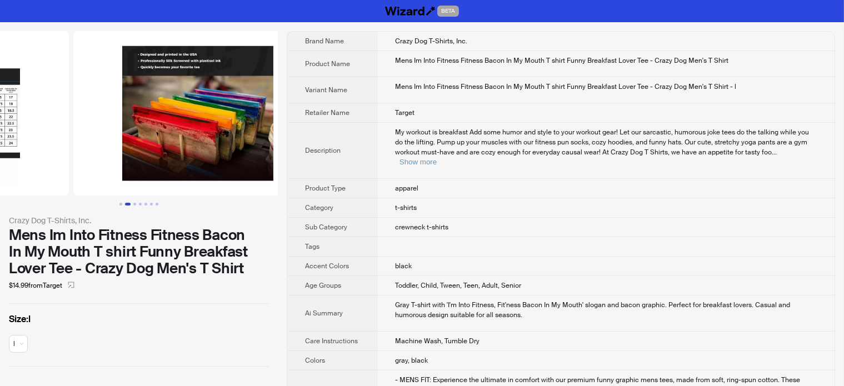
click at [53, 140] on ul at bounding box center [139, 113] width 278 height 165
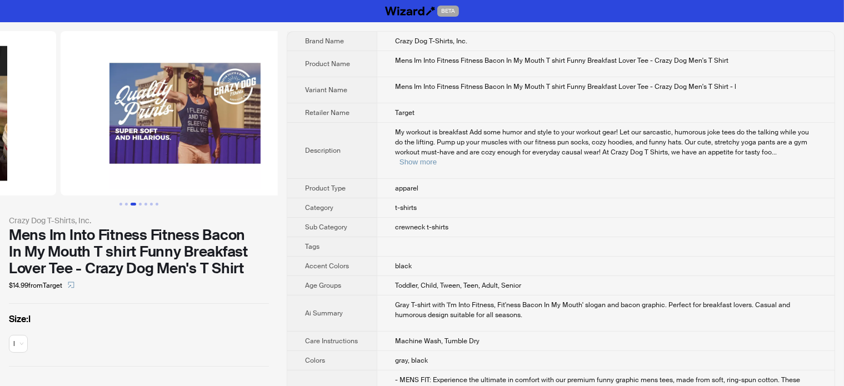
drag, startPoint x: 149, startPoint y: 130, endPoint x: 16, endPoint y: 135, distance: 133.5
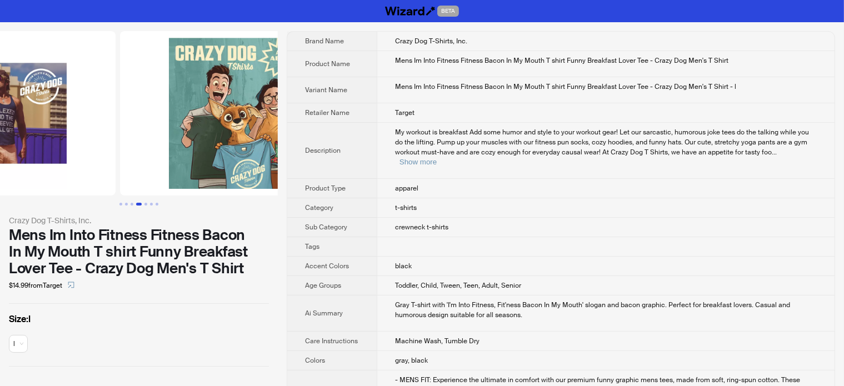
drag, startPoint x: 128, startPoint y: 130, endPoint x: 84, endPoint y: 138, distance: 44.8
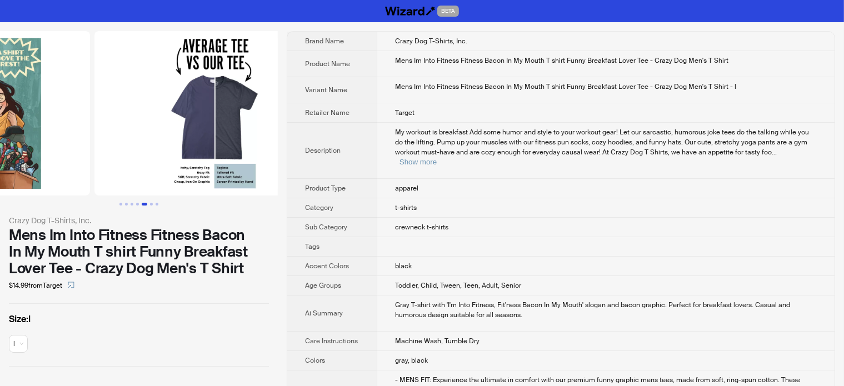
drag, startPoint x: 198, startPoint y: 152, endPoint x: 56, endPoint y: 152, distance: 142.3
click at [69, 152] on ul at bounding box center [139, 113] width 278 height 165
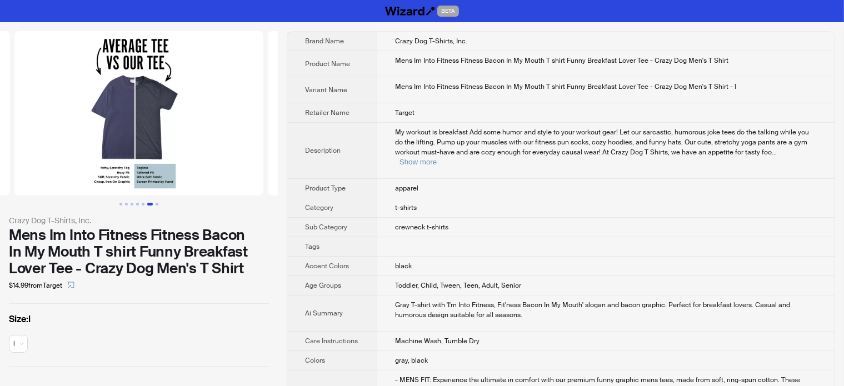
click at [156, 135] on img at bounding box center [138, 113] width 249 height 165
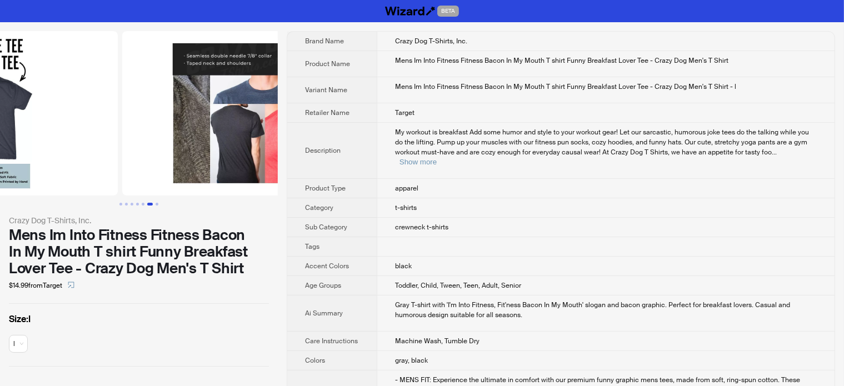
drag, startPoint x: 101, startPoint y: 134, endPoint x: 81, endPoint y: 127, distance: 21.8
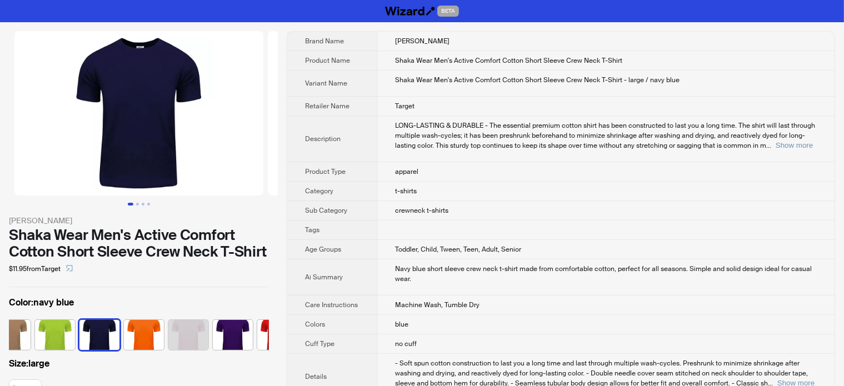
scroll to position [0, 472]
